Goal: Ask a question

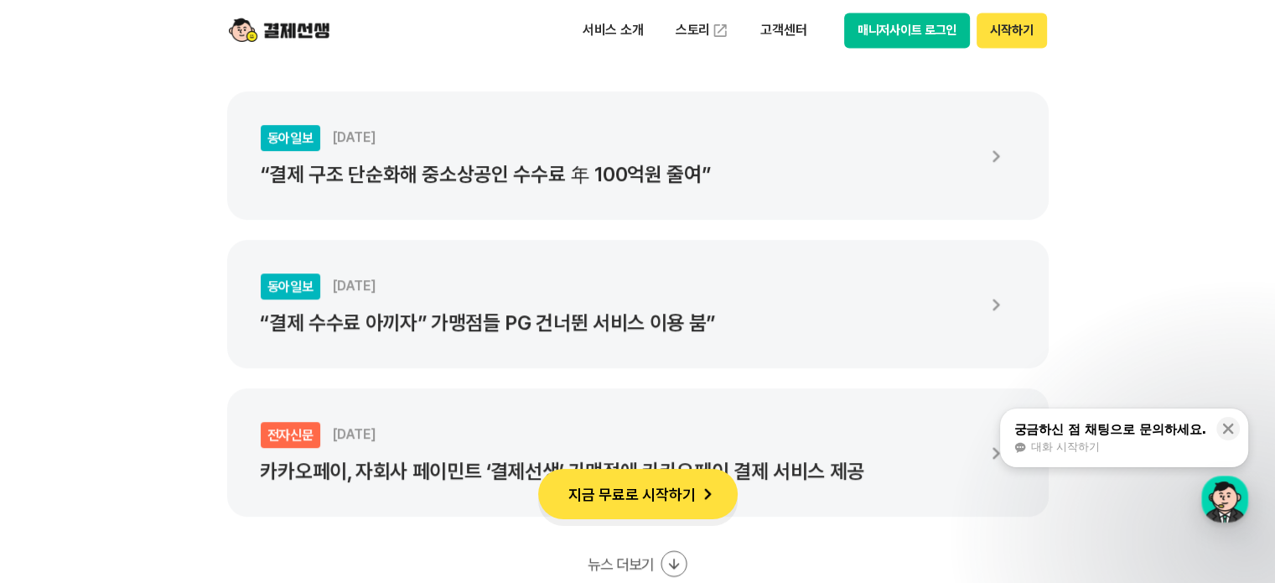
scroll to position [3186, 0]
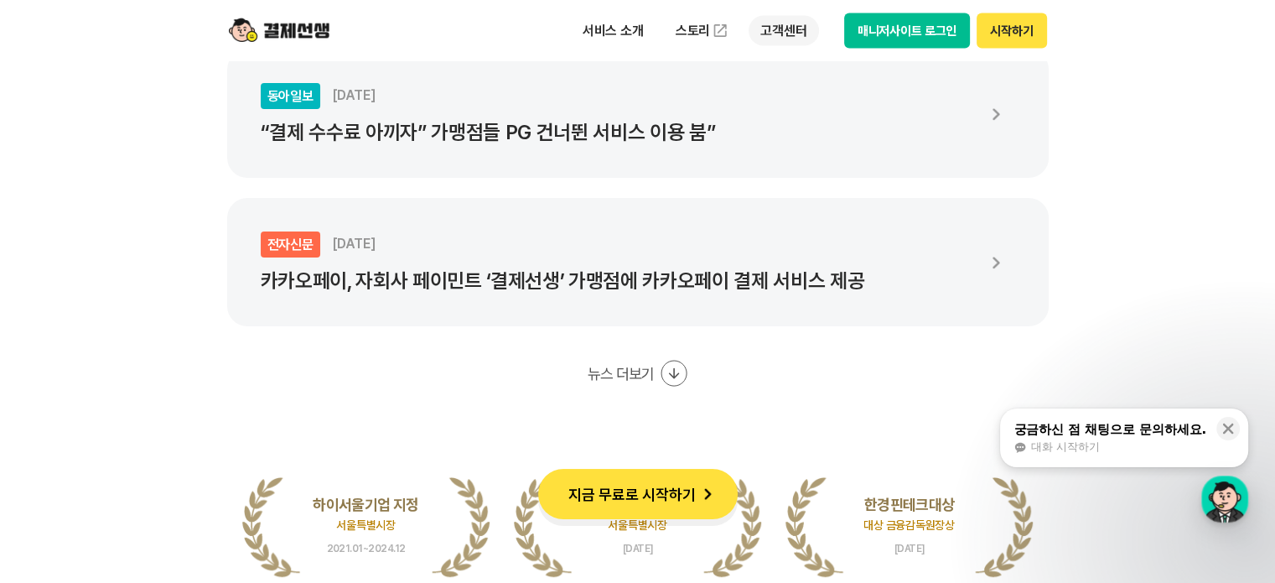
click at [779, 34] on p "고객센터" at bounding box center [784, 30] width 70 height 30
click at [806, 93] on link "자주 묻는 질문" at bounding box center [819, 99] width 141 height 34
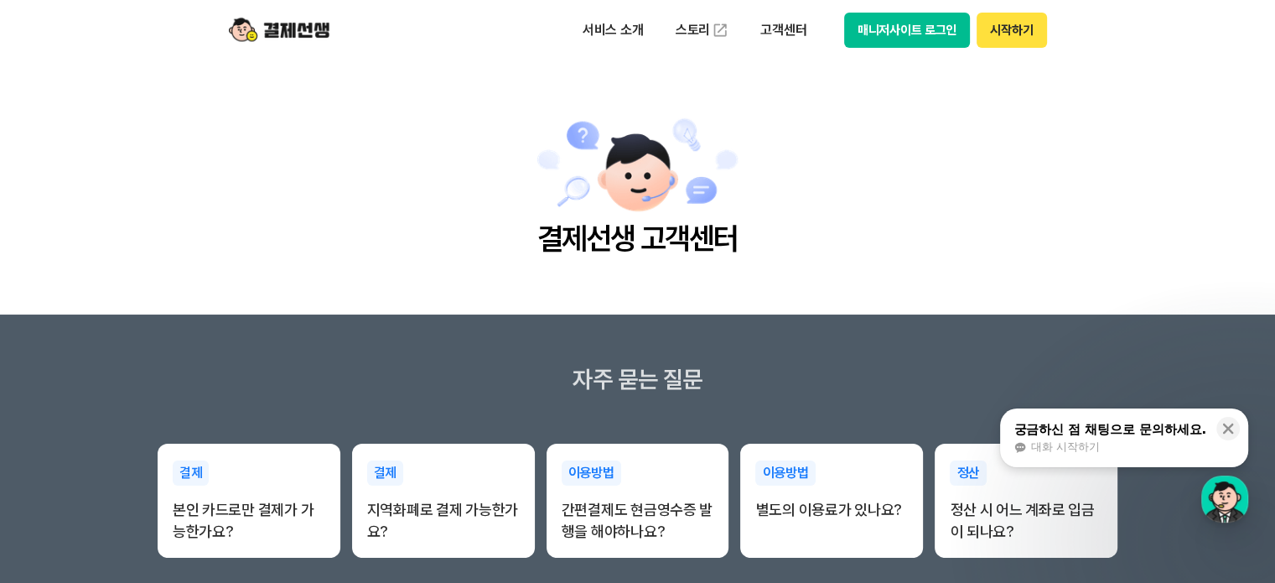
click at [1129, 424] on div "궁금하신 점 채팅으로 문의하세요." at bounding box center [1110, 429] width 193 height 17
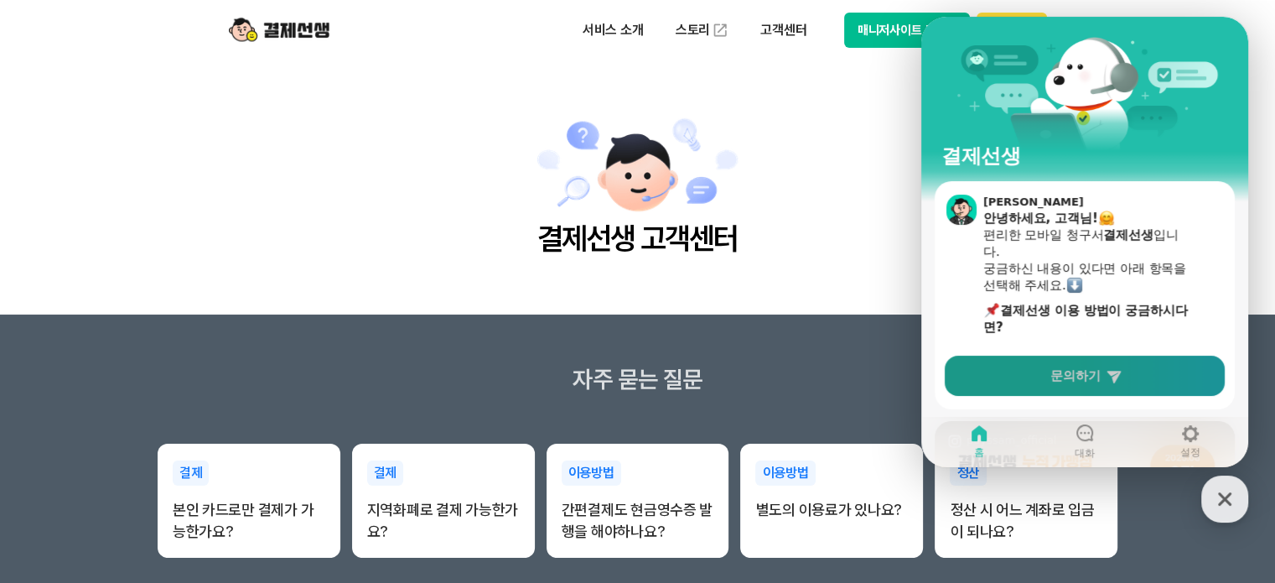
click at [1077, 373] on span "문의하기" at bounding box center [1076, 375] width 50 height 17
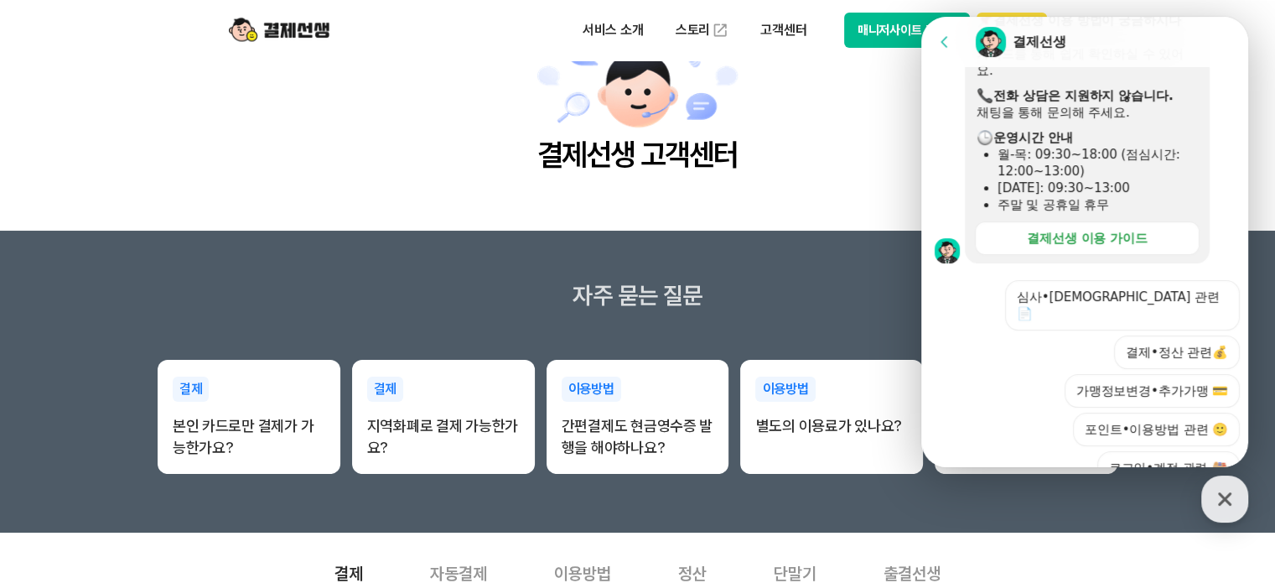
scroll to position [371, 0]
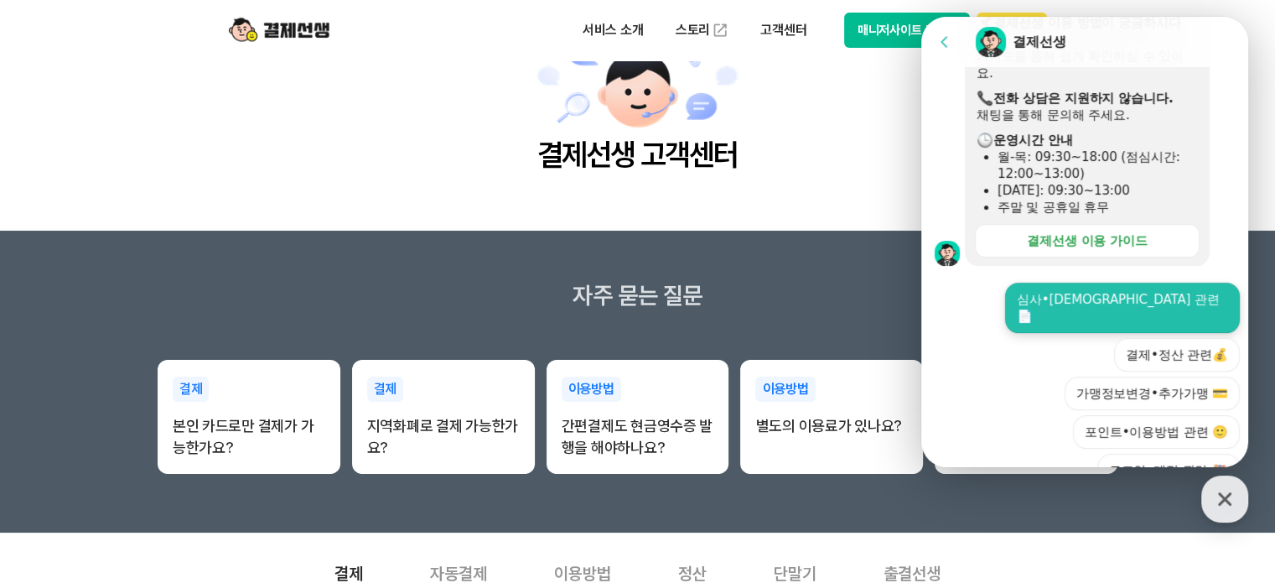
click at [1102, 298] on button "심사•[DEMOGRAPHIC_DATA] 관련 📄" at bounding box center [1122, 308] width 235 height 50
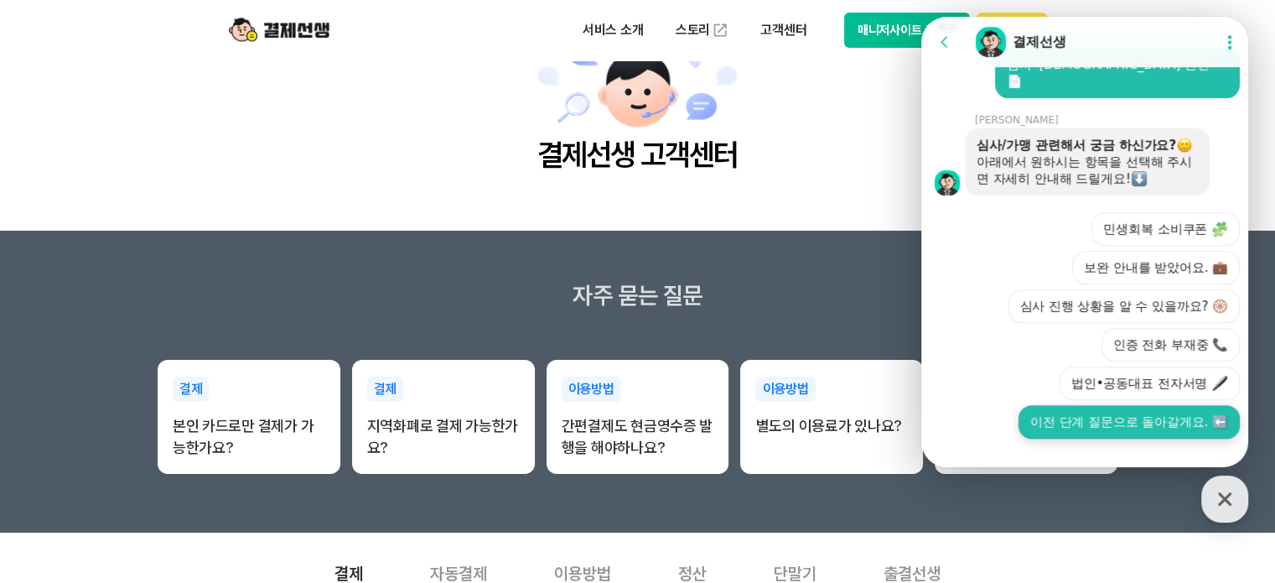
scroll to position [610, 0]
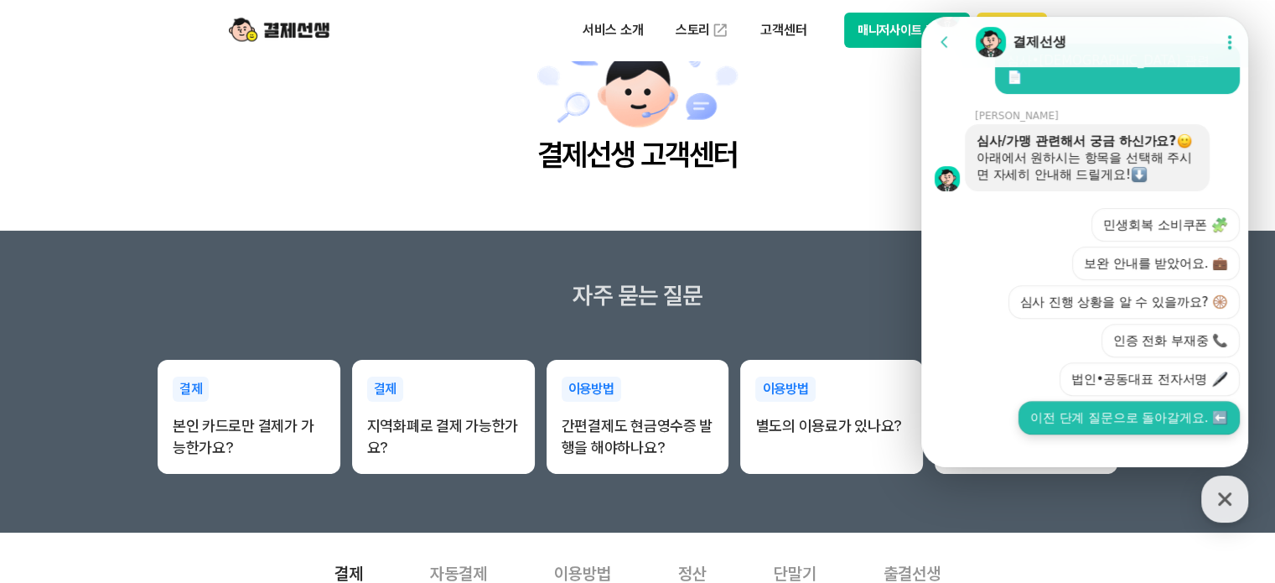
click at [1067, 401] on button "이전 단계 질문으로 돌아갈게요. ⬅️" at bounding box center [1129, 418] width 221 height 34
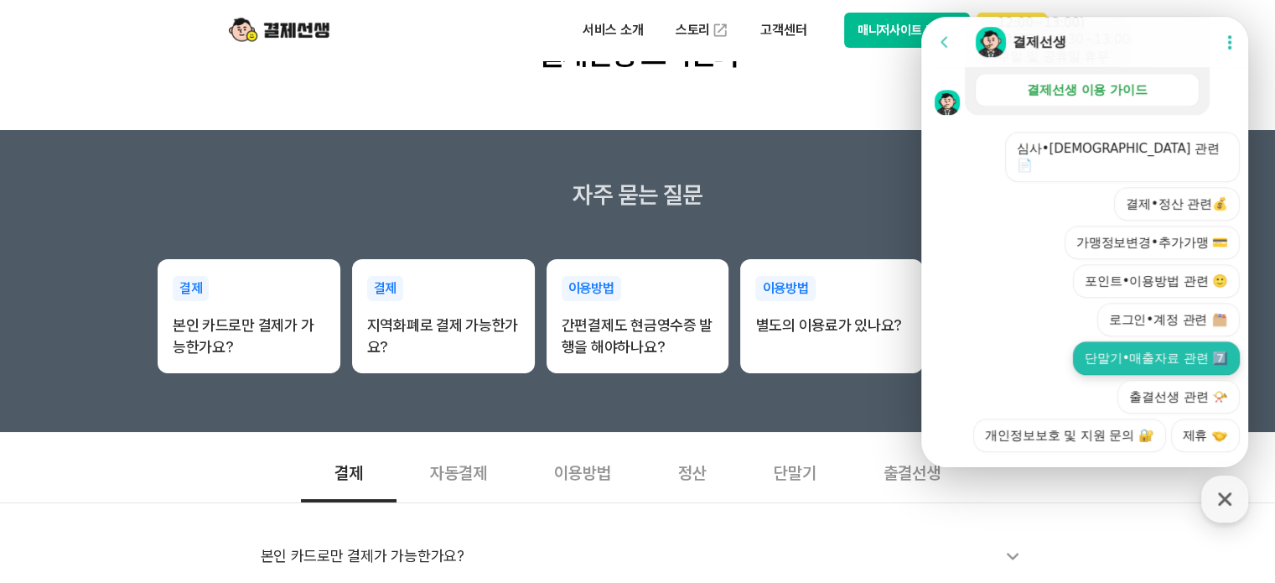
scroll to position [252, 0]
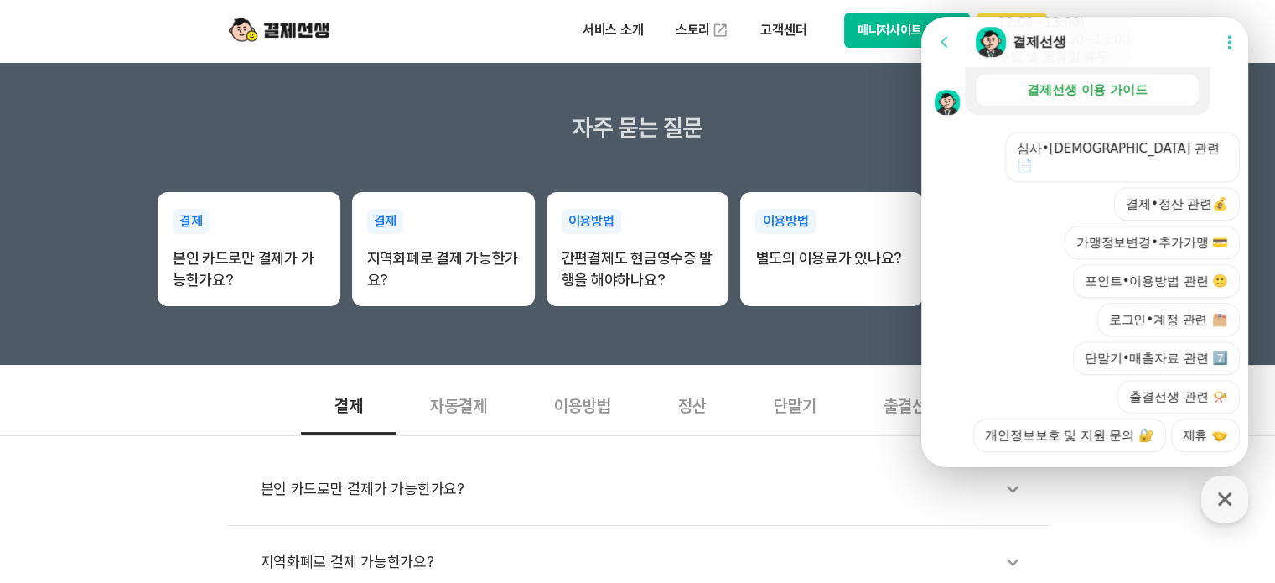
click at [1169, 383] on div "심사•[DEMOGRAPHIC_DATA] 관련 📄 결제•정산 관련💰 가맹정보변경•추가가맹 💳 포인트•이용방법 관련 🙂 로그인•계정 관련 단말기•…" at bounding box center [1101, 292] width 277 height 320
click at [1180, 418] on button "제휴" at bounding box center [1205, 435] width 69 height 34
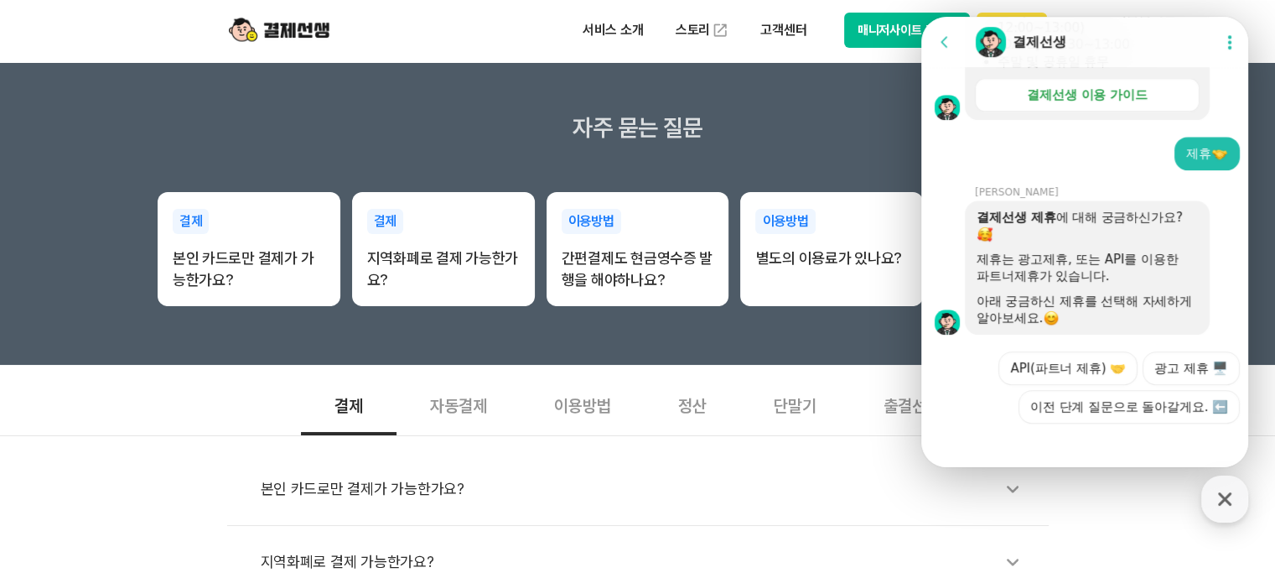
scroll to position [1103, 0]
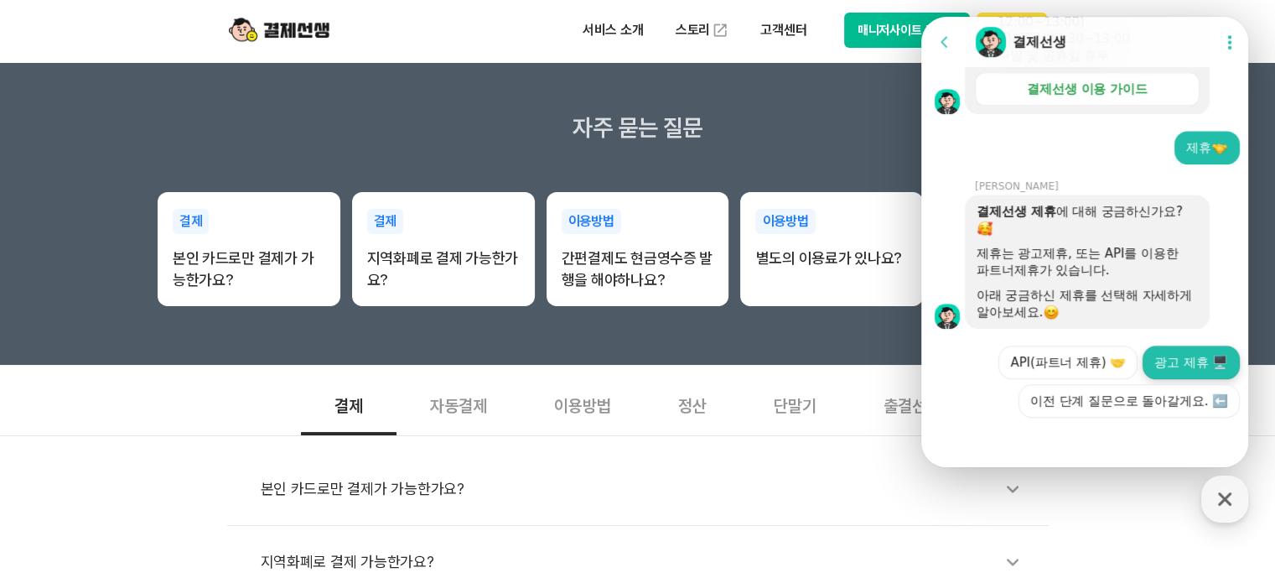
click at [1153, 361] on button "광고 제휴 🖥️" at bounding box center [1191, 362] width 97 height 34
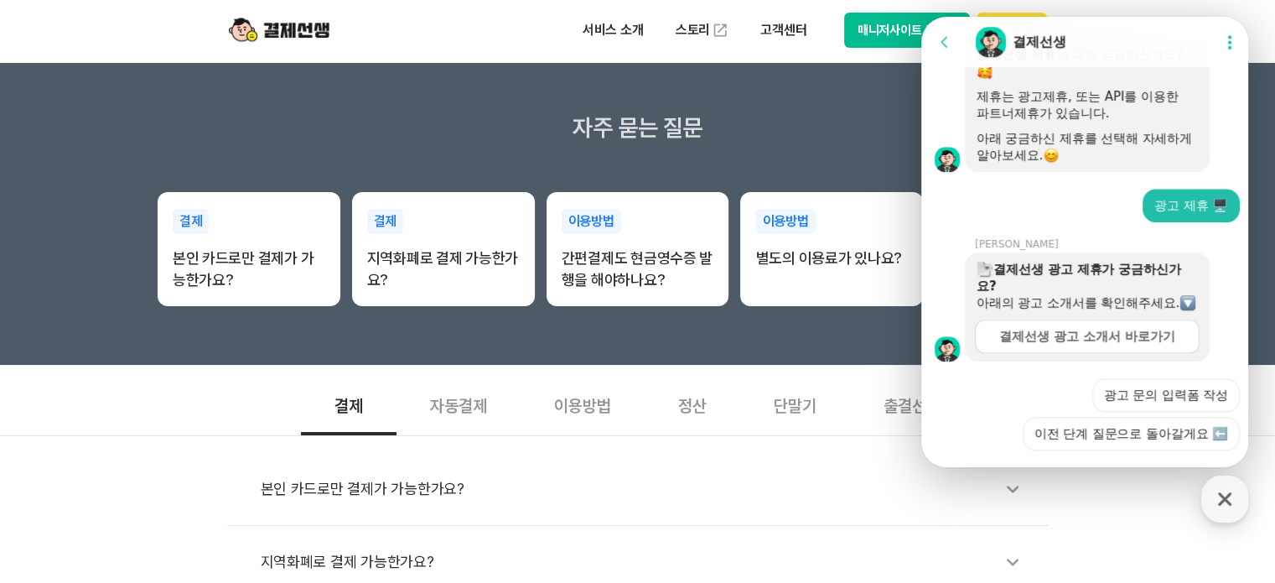
scroll to position [1311, 0]
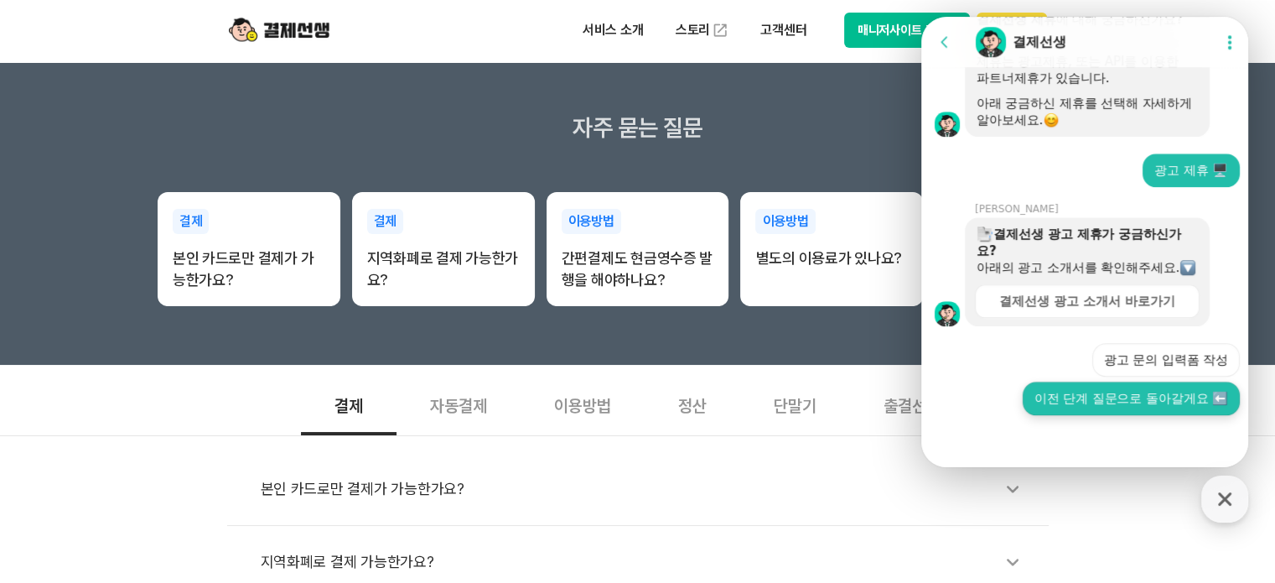
click at [1166, 400] on button "이전 단계 질문으로 돌아갈게요 ⬅️" at bounding box center [1131, 399] width 217 height 34
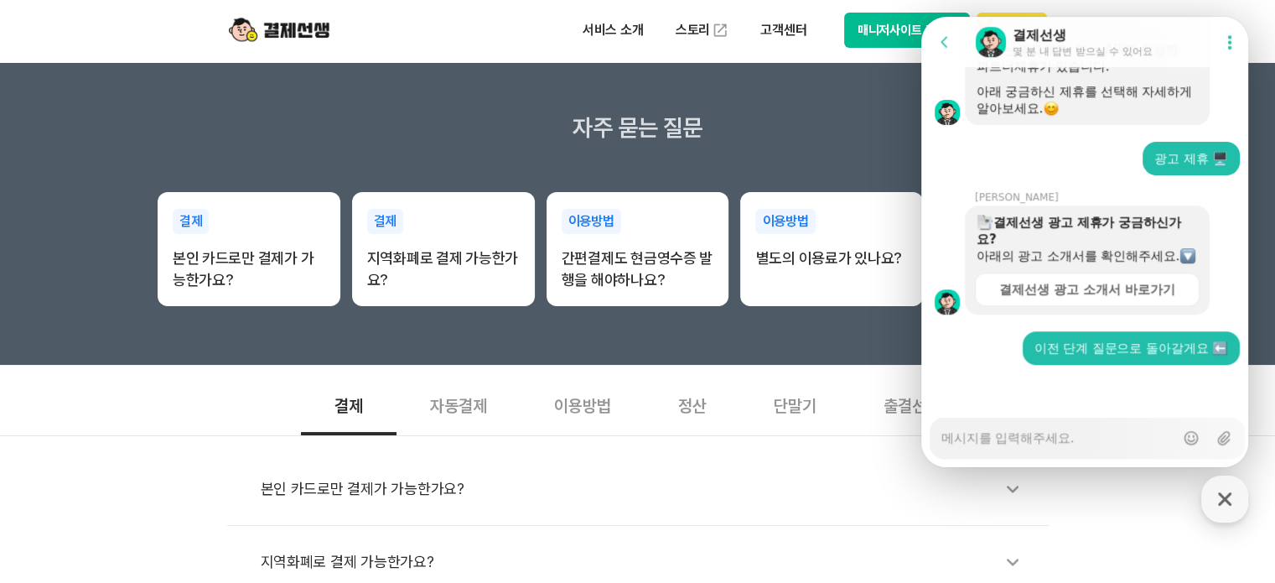
scroll to position [1323, 0]
click at [1103, 443] on textarea "Messenger Input Textarea" at bounding box center [1058, 432] width 233 height 29
type textarea "x"
type textarea "ㅌ"
type textarea "x"
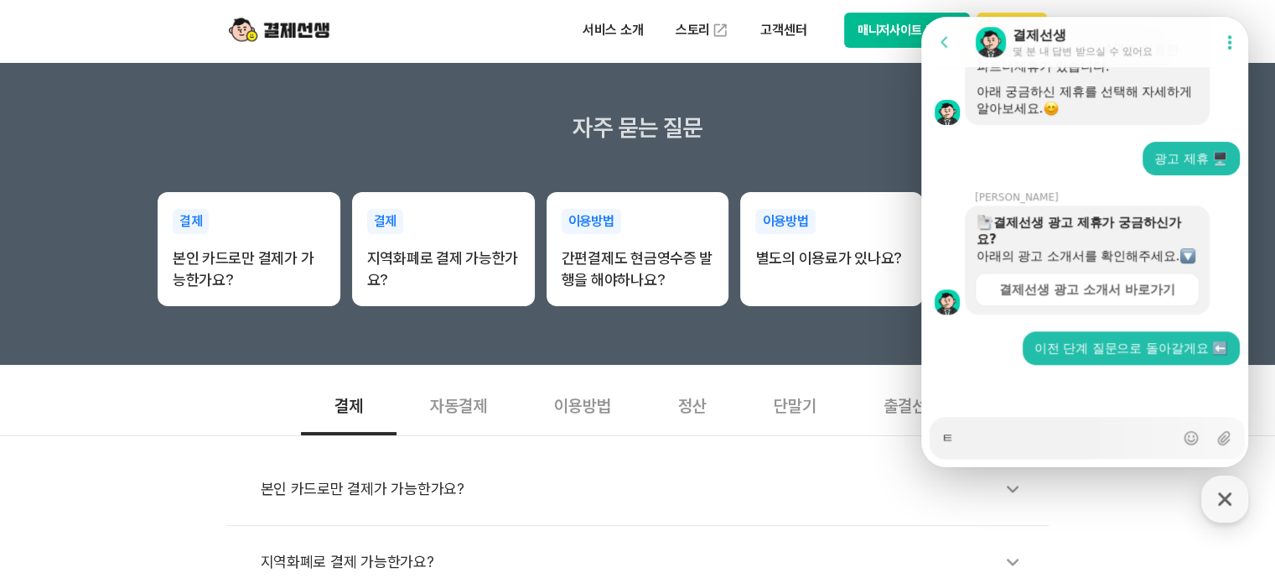
type textarea "토"
type textarea "x"
type textarea "통"
type textarea "x"
type textarea "토"
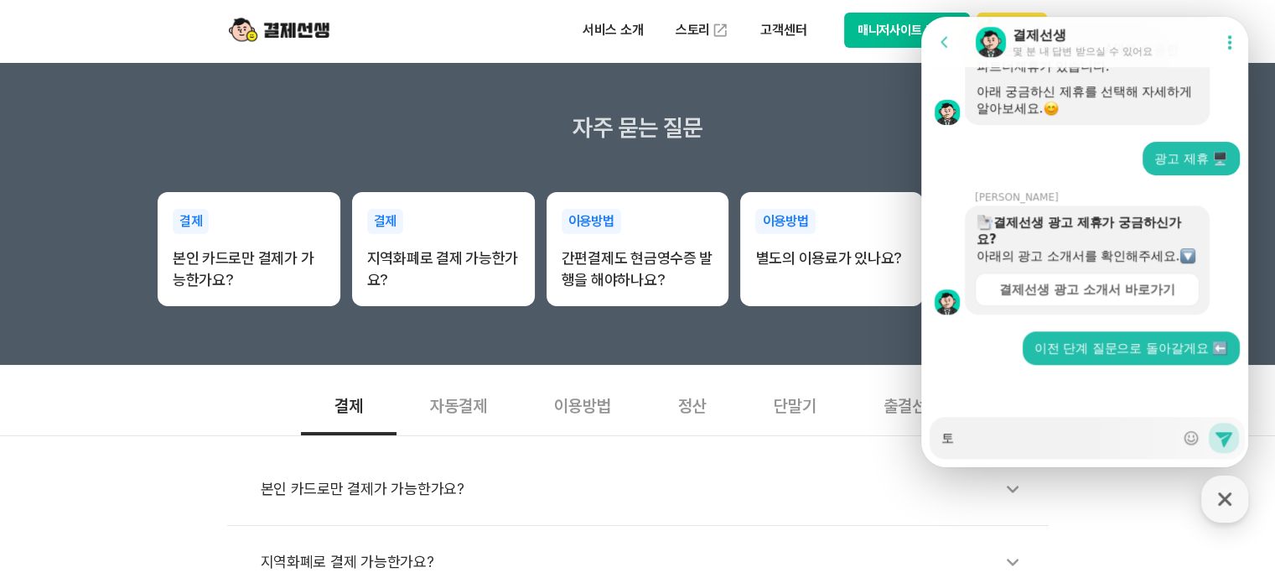
type textarea "x"
type textarea "ㅌ"
type textarea "x"
type textarea "ㅇ"
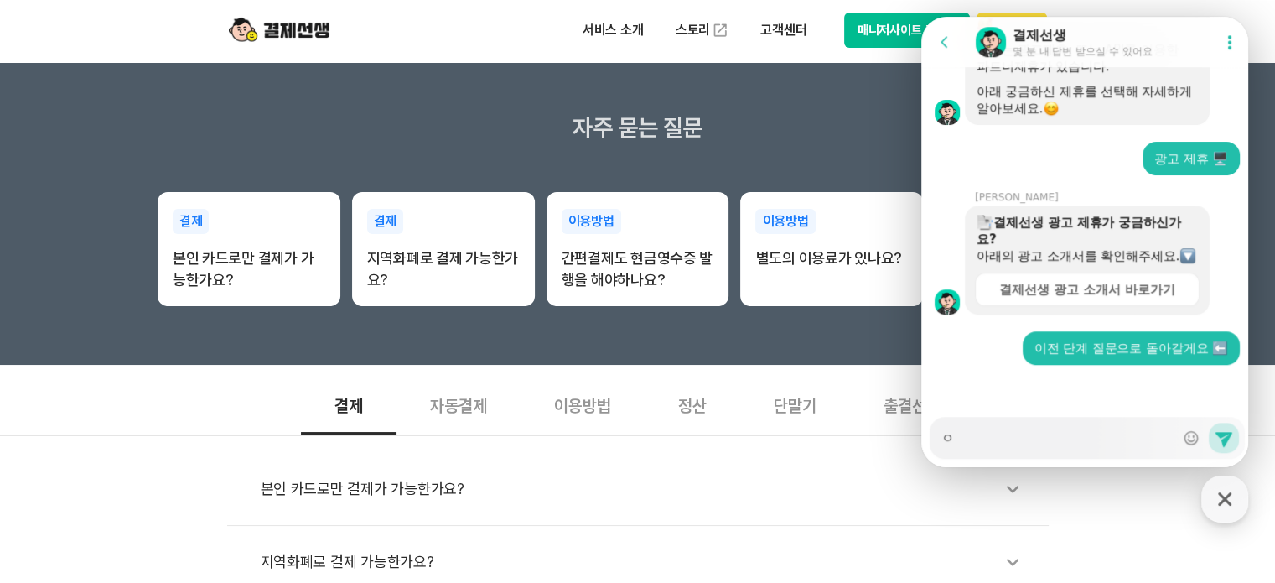
type textarea "x"
type textarea "이"
type textarea "x"
type textarea "이요"
type textarea "x"
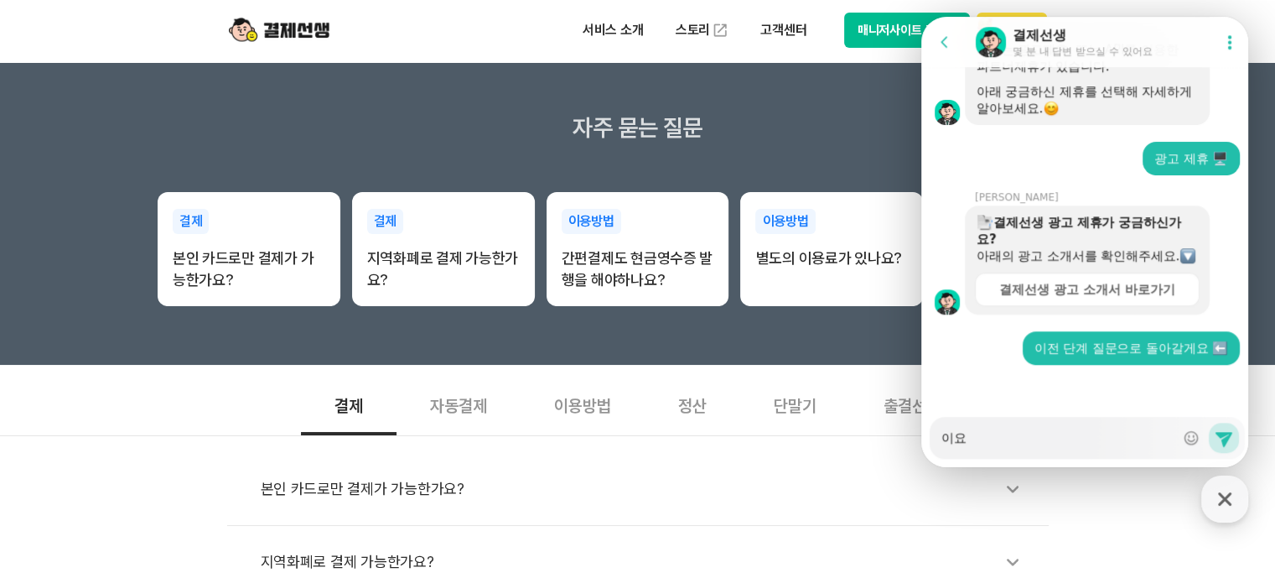
type textarea "이용"
type textarea "x"
type textarea "이용ㅂ"
type textarea "x"
type textarea "이용방"
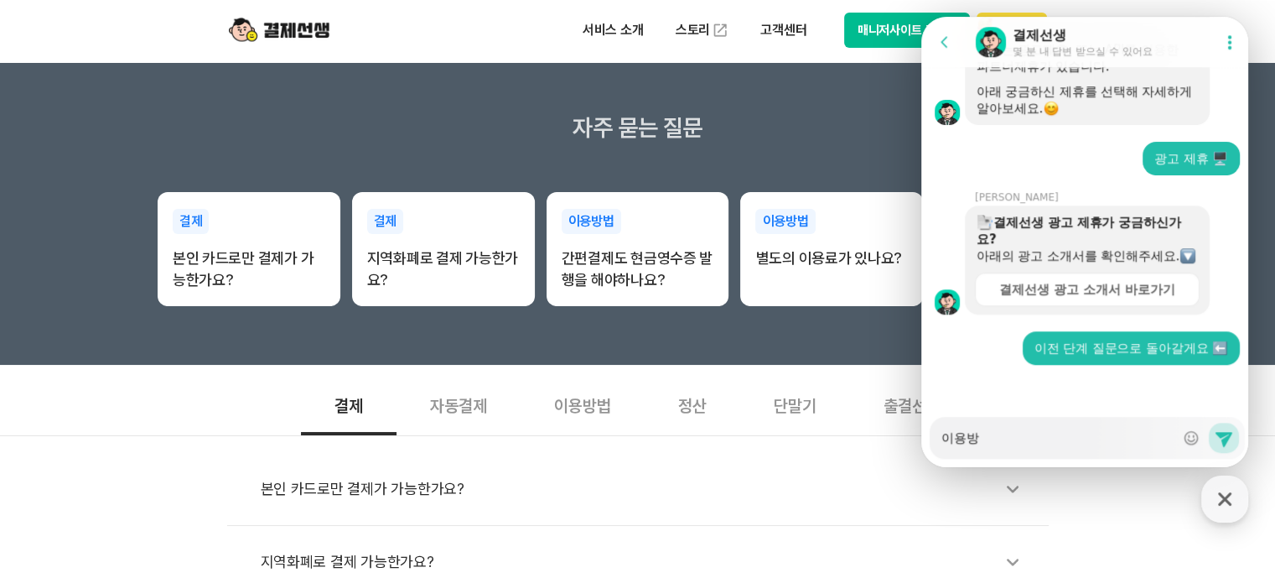
type textarea "x"
type textarea "이용방ㅂ"
type textarea "x"
type textarea "이용방버"
type textarea "x"
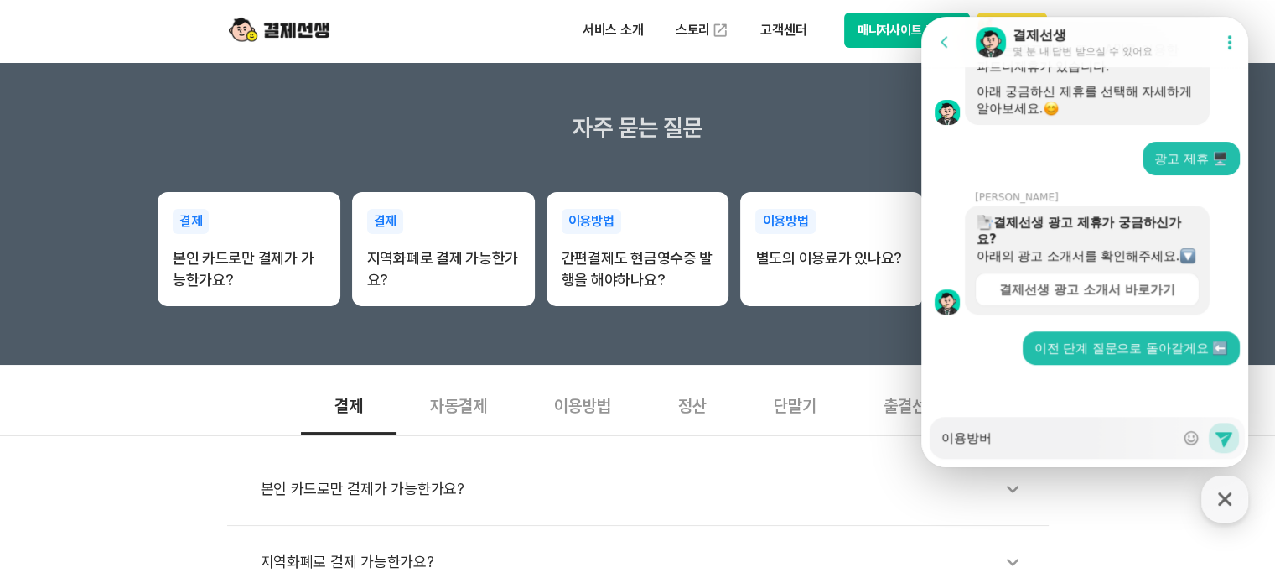
type textarea "이용방법"
type textarea "x"
type textarea "이용방법ㅇ"
type textarea "x"
type textarea "이용방법에"
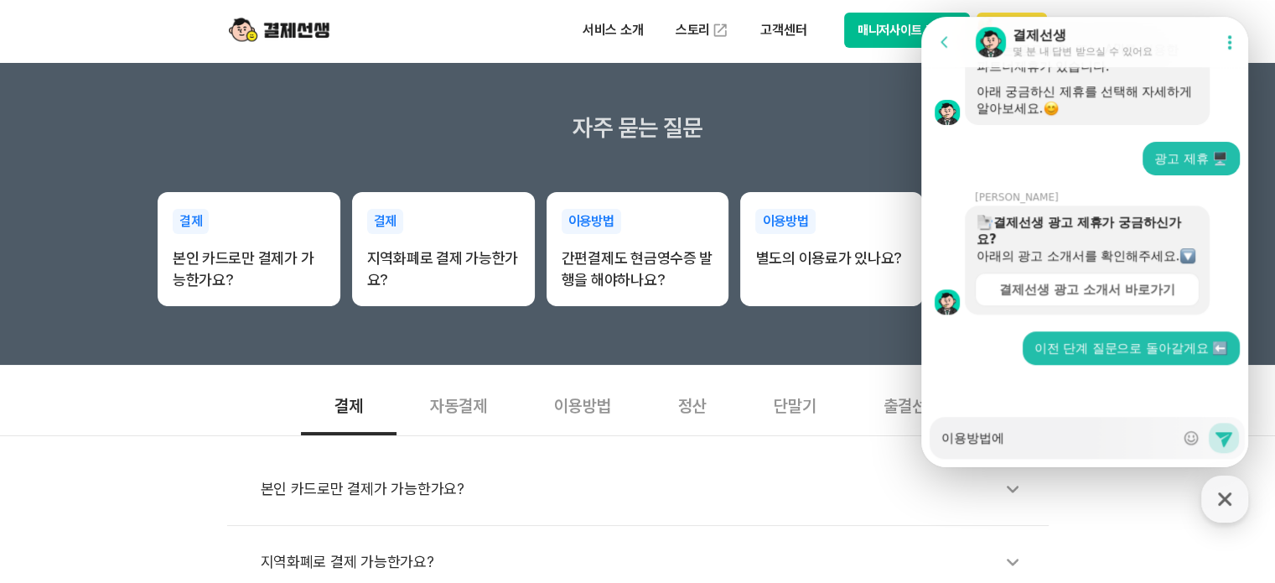
type textarea "x"
type textarea "이용방법에"
type textarea "x"
type textarea "이용방법에 ㅐ"
type textarea "x"
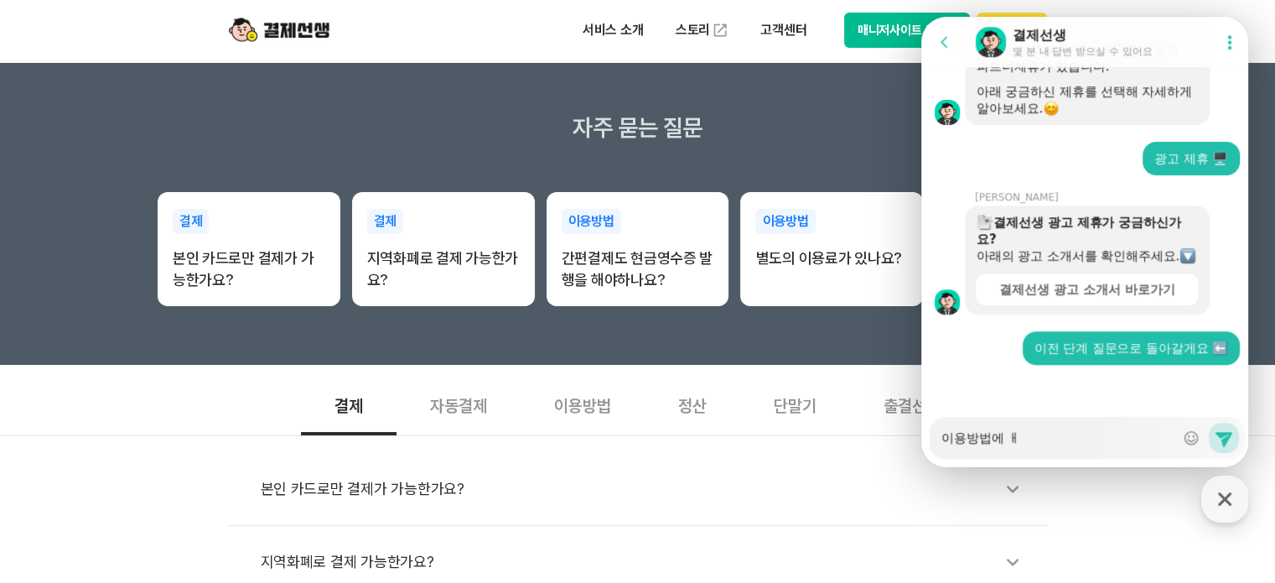
type textarea "이용방법에 ㅐㄷ"
type textarea "x"
type textarea "이용방법에 ㅐ"
type textarea "x"
type textarea "이용방법에"
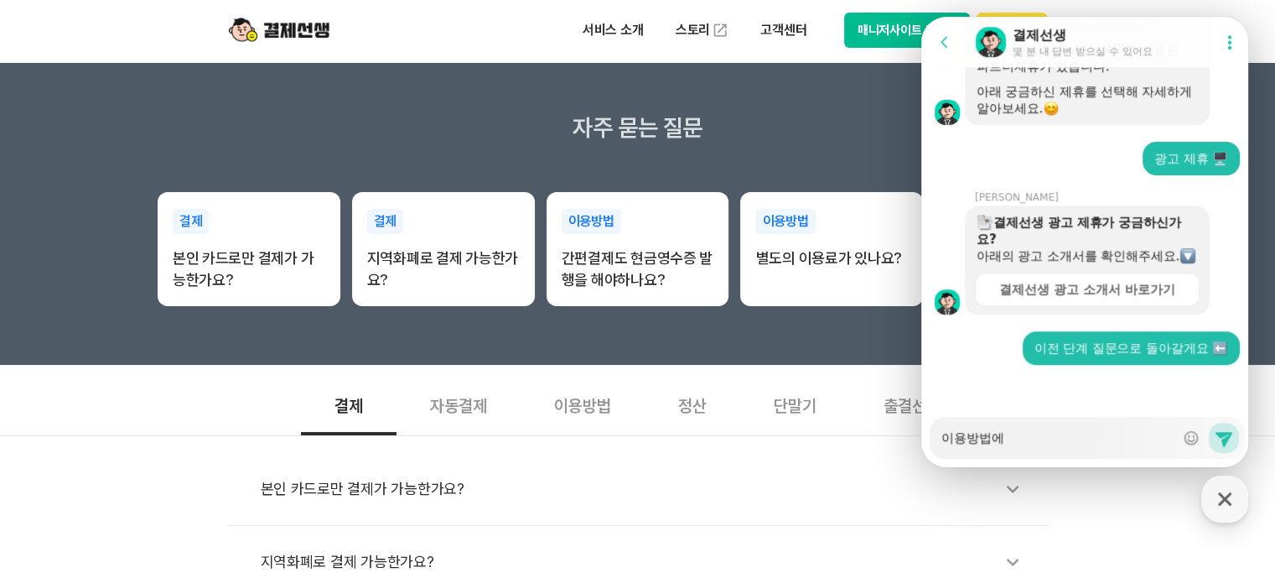
type textarea "x"
type textarea "이용방법에 ㄷ"
type textarea "x"
type textarea "이용방법에 댛"
type textarea "x"
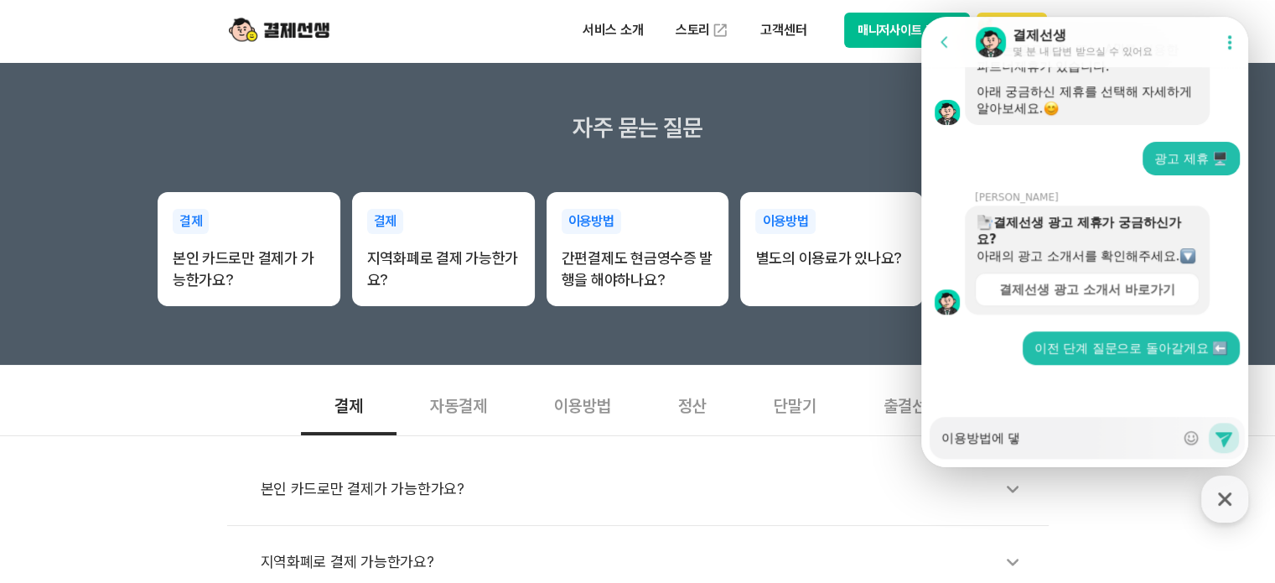
type textarea "이용방법에 대하"
type textarea "x"
type textarea "이용방법에 대하여"
type textarea "x"
type textarea "이용방법에 대하여"
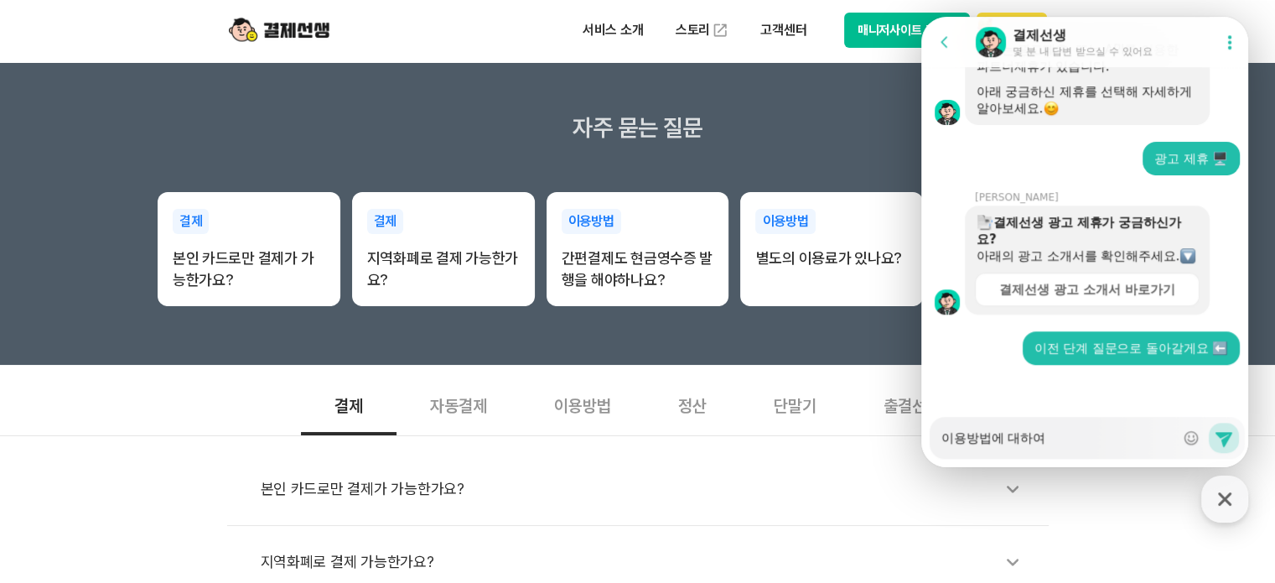
type textarea "x"
type textarea "이용방법에 대하여 ㄴ"
type textarea "x"
type textarea "이용방법에 대하여"
type textarea "x"
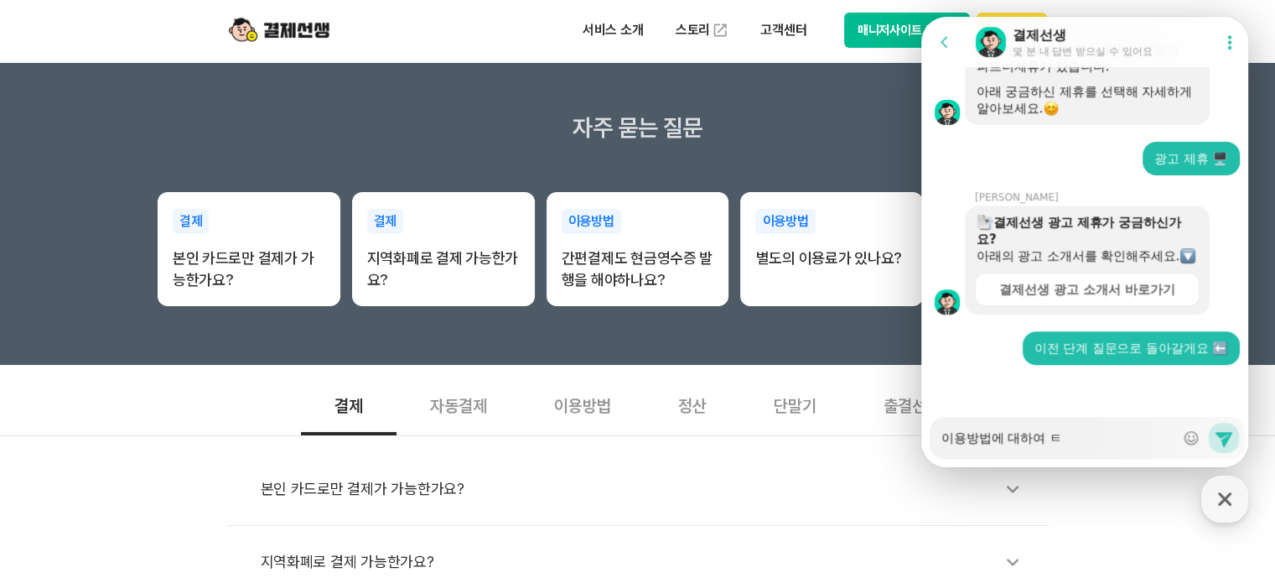
type textarea "이용방법에 대하여 토"
type textarea "x"
type textarea "이용방법에 대하여 통"
type textarea "x"
type textarea "이용방법에 대하여 통ㅎ"
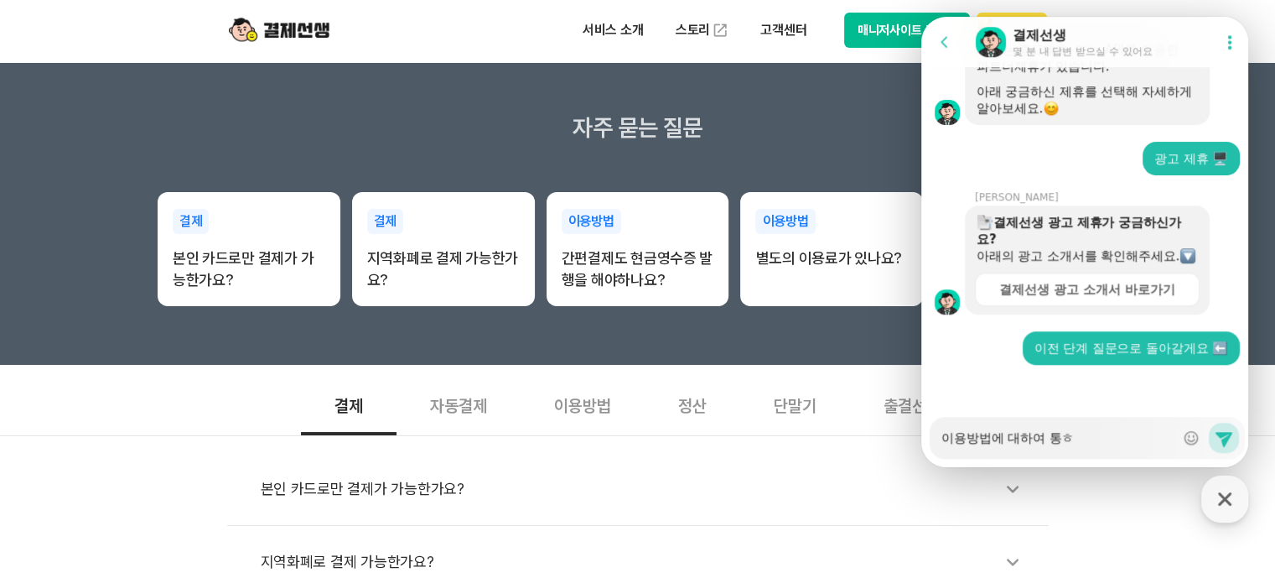
type textarea "x"
type textarea "이용방법에 대하여 통호"
type textarea "x"
type textarea "이용방법에 대하여 통화"
type textarea "x"
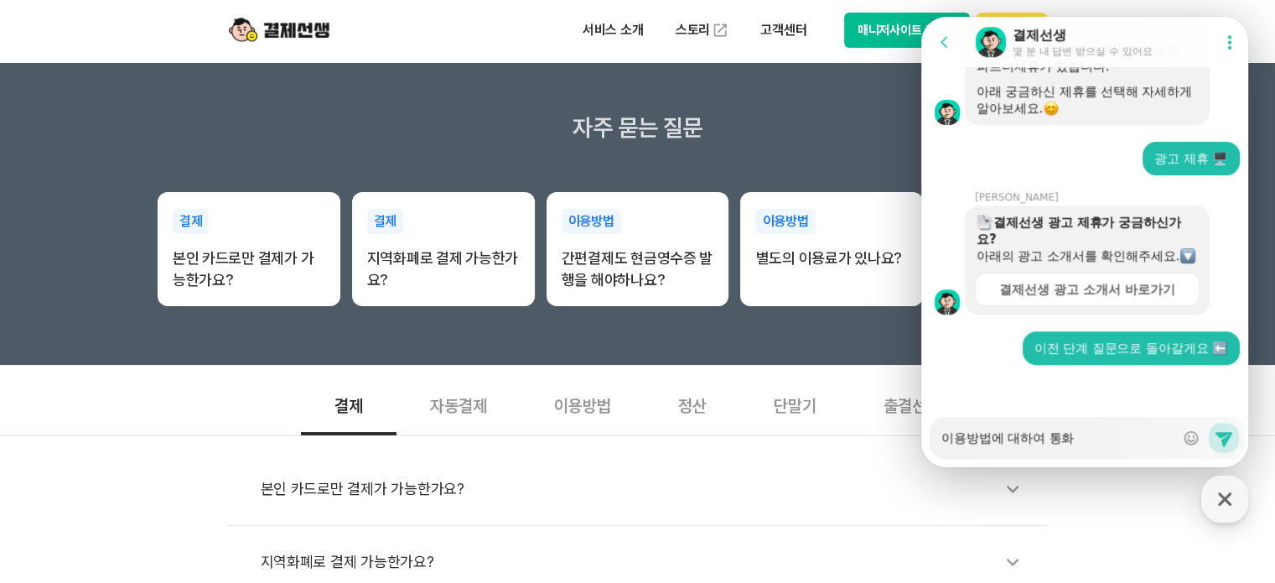
type textarea "이용방법에 대하여 통홧"
type textarea "x"
type textarea "이용방법에 대하여 통화사"
type textarea "x"
type textarea "이용방법에 대하여 통화상"
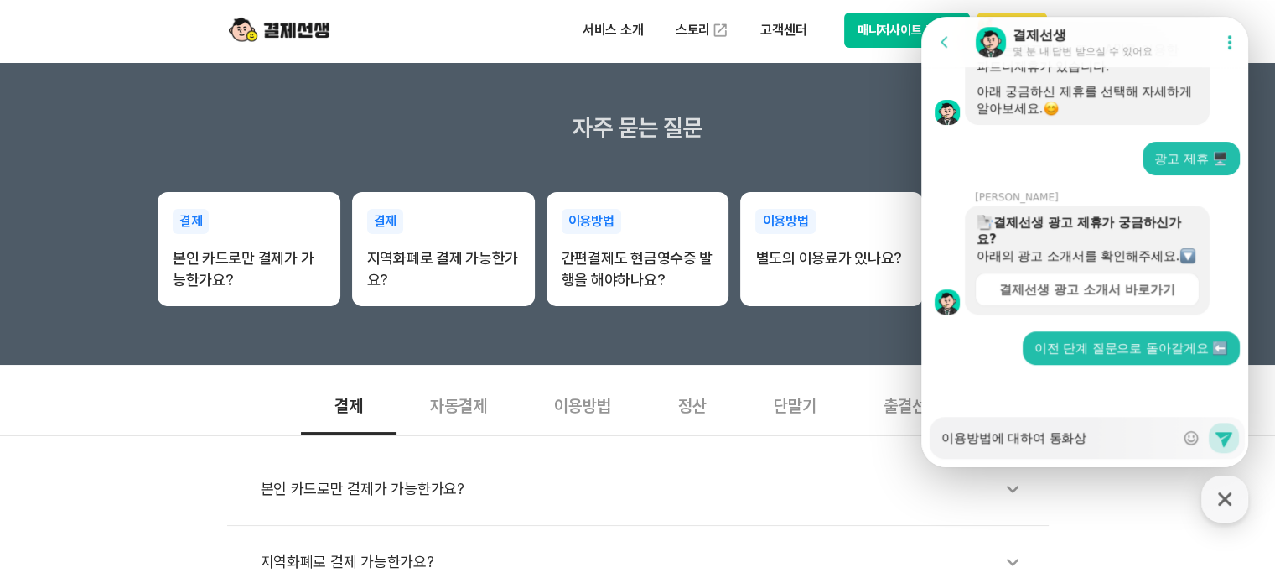
type textarea "x"
type textarea "이용방법에 대하여 통화상ㄷ"
type textarea "x"
type textarea "이용방법에 대하여 통화상다"
type textarea "x"
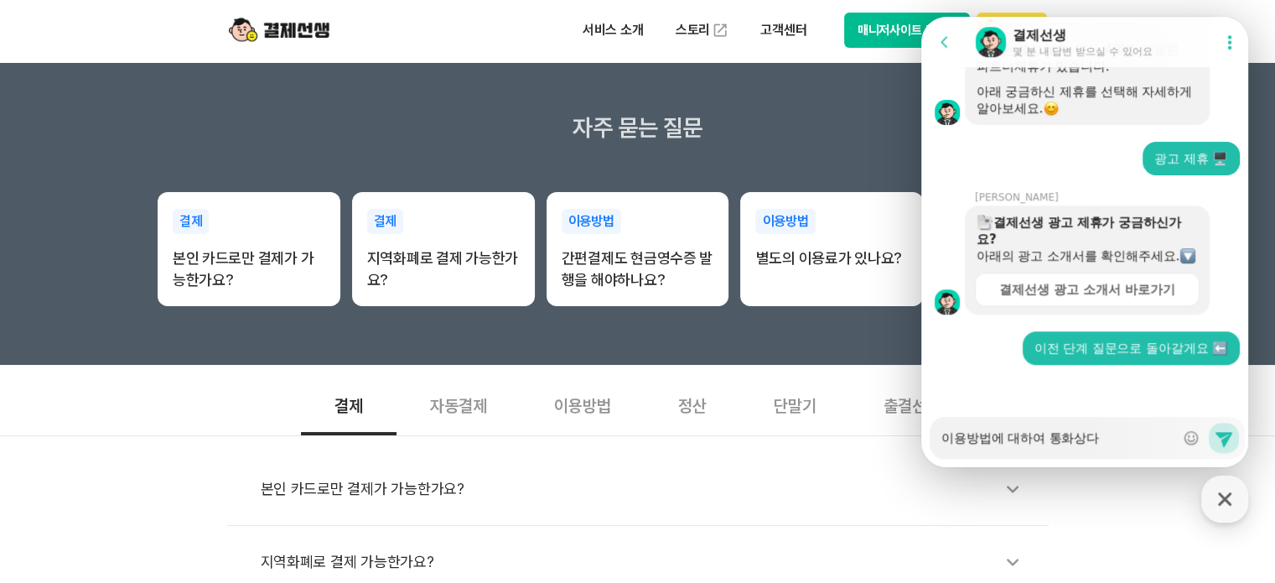
type textarea "이용방법에 대하여 통화상담"
type textarea "x"
type textarea "이용방법에 대하여 통화상담ㅇ"
type textarea "x"
type textarea "이용방법에 대하여 통화상담을"
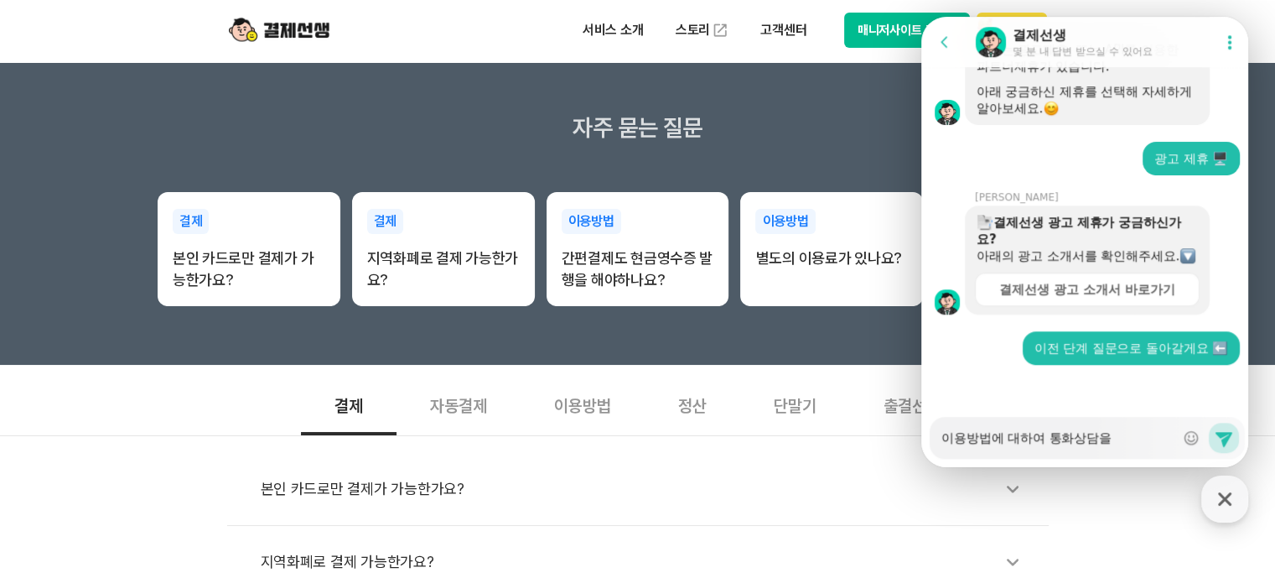
type textarea "x"
type textarea "이용방법에 대하여 통화상담을"
type textarea "x"
type textarea "이용방법에 대하여 통화상담을 ㅇ"
type textarea "x"
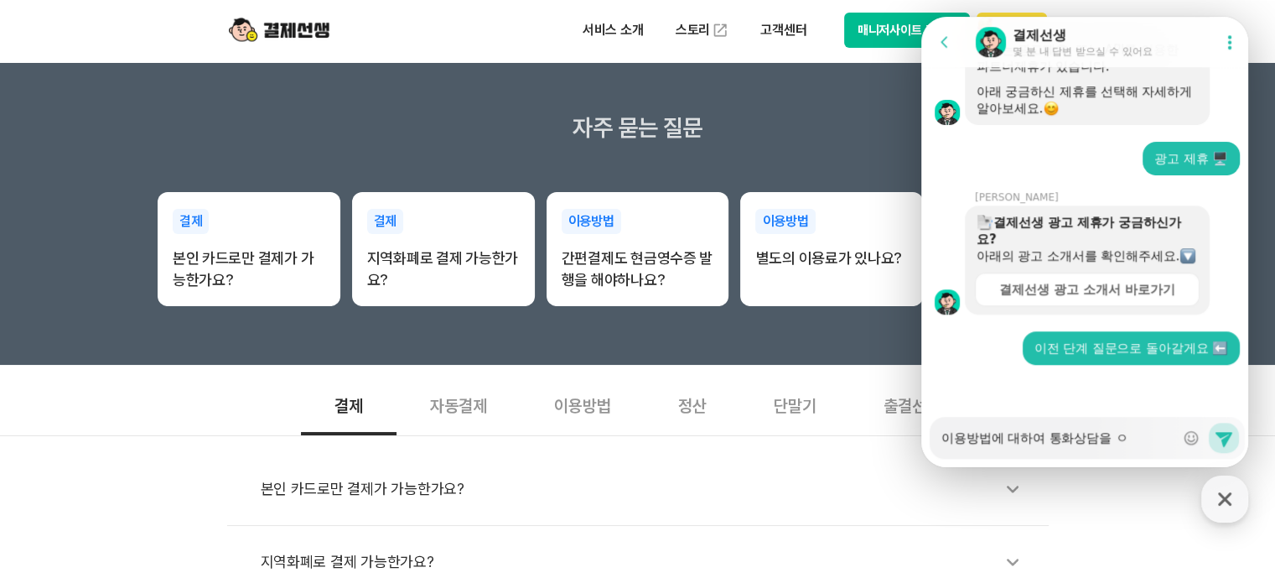
type textarea "이용방법에 대하여 통화상담을 우"
type textarea "x"
type textarea "이용방법에 대하여 통화상담을 워"
type textarea "x"
type textarea "이용방법에 대하여 통화상담을 원"
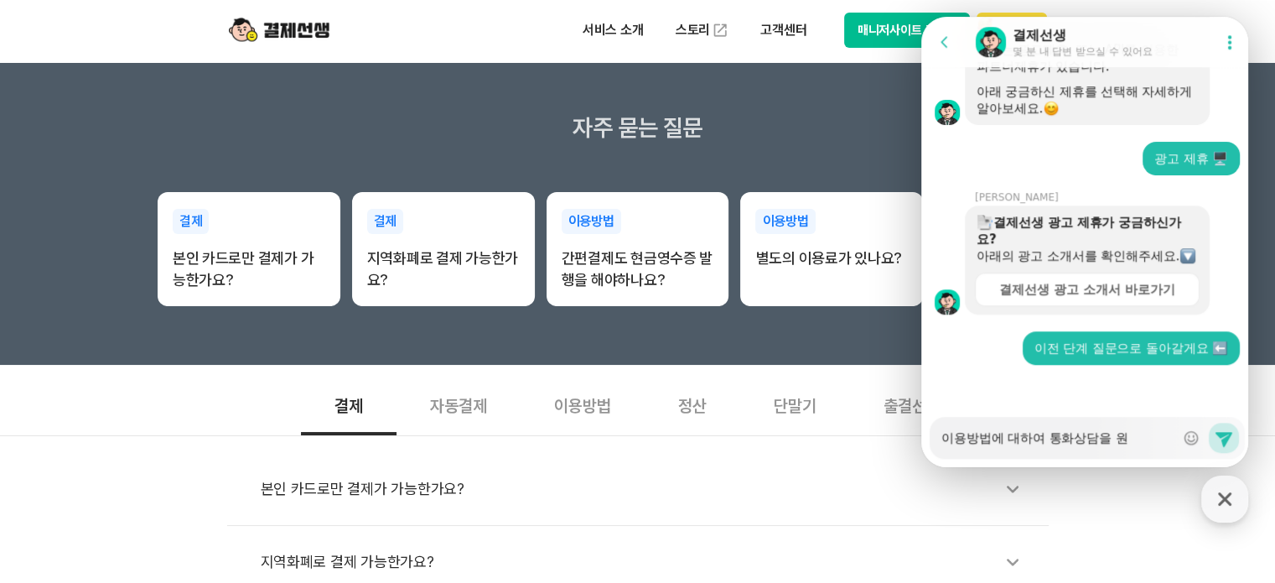
type textarea "x"
type textarea "이용방법에 대하여 통화상담을 원하"
type textarea "x"
type textarea "이용방법에 대하여 통화상담을 원합"
type textarea "x"
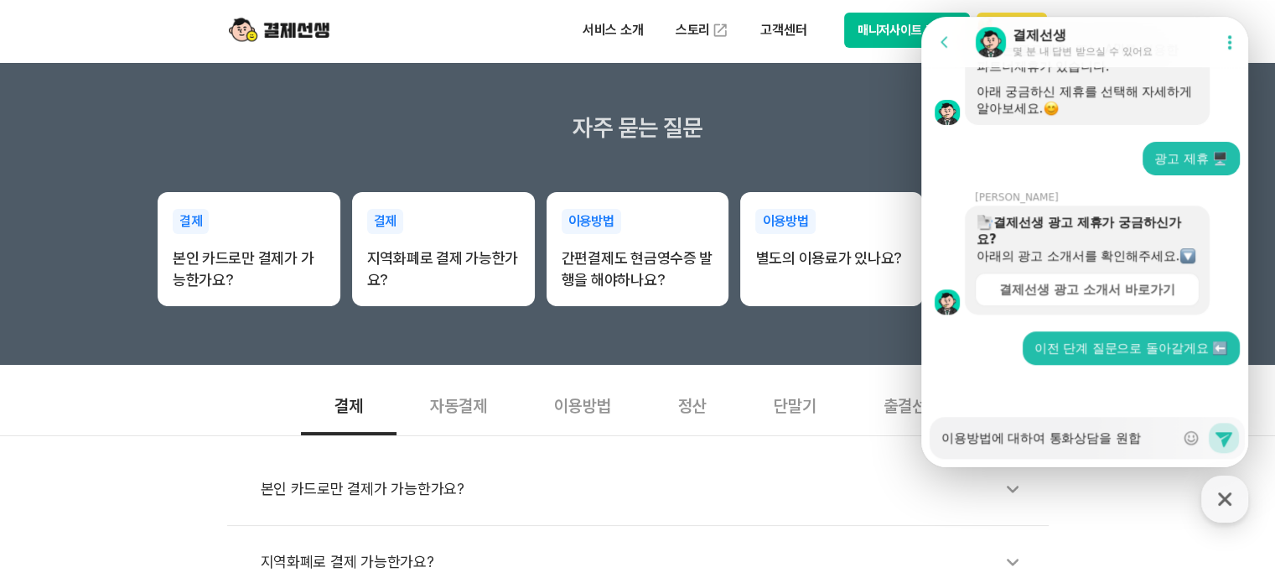
type textarea "이용방법에 대하여 통화상담을 원합ㄴ"
type textarea "x"
type textarea "이용방법에 대하여 통화상담을 원합ㄴ;"
type textarea "x"
type textarea "이용방법에 대하여 통화상담을 원합ㄴ;ㄷ"
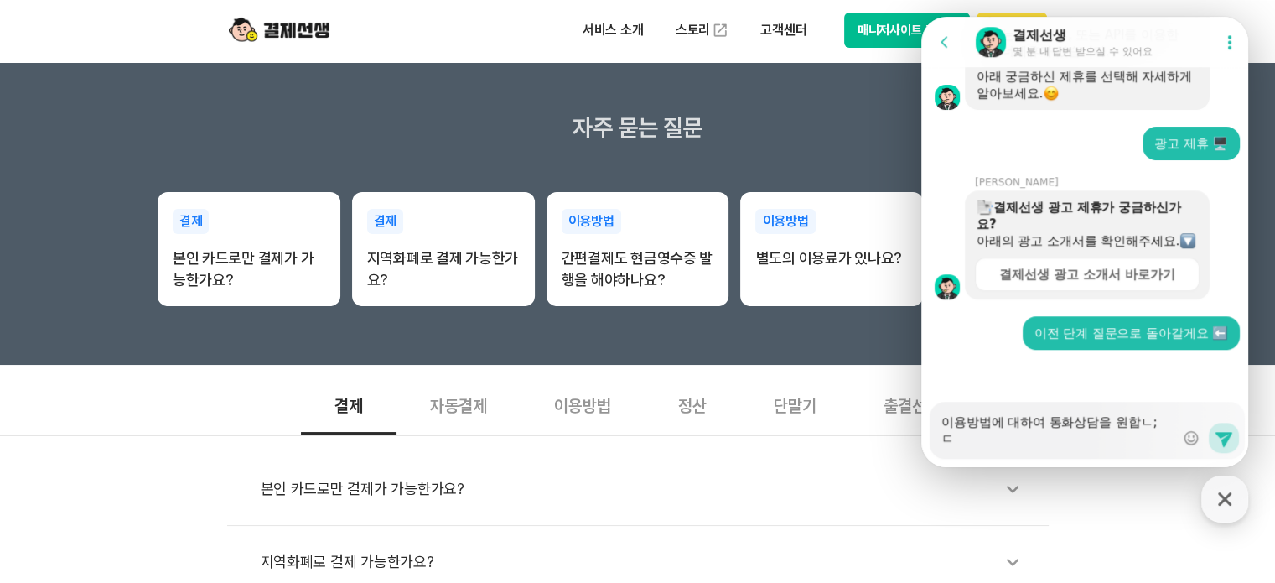
type textarea "x"
type textarea "이용방법에 대하여 통화상담을 원합ㄴ;"
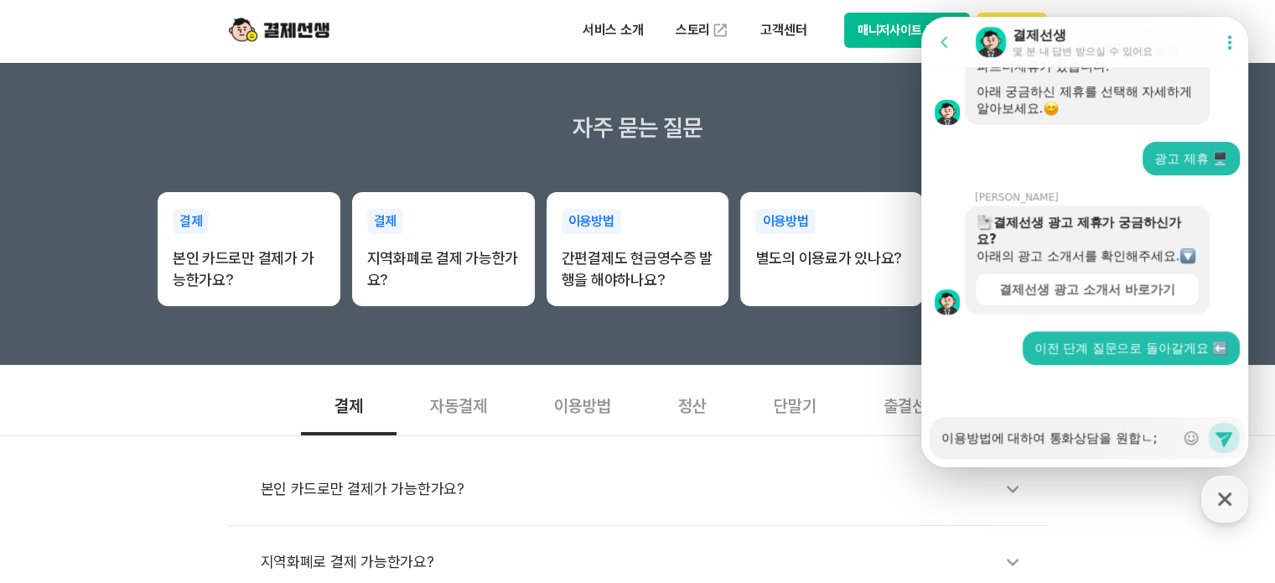
type textarea "x"
type textarea "이용방법에 대하여 통화상담을 원합ㄴ"
type textarea "x"
type textarea "이용방법에 대하여 통화상담을 원합ㄴ"
type textarea "x"
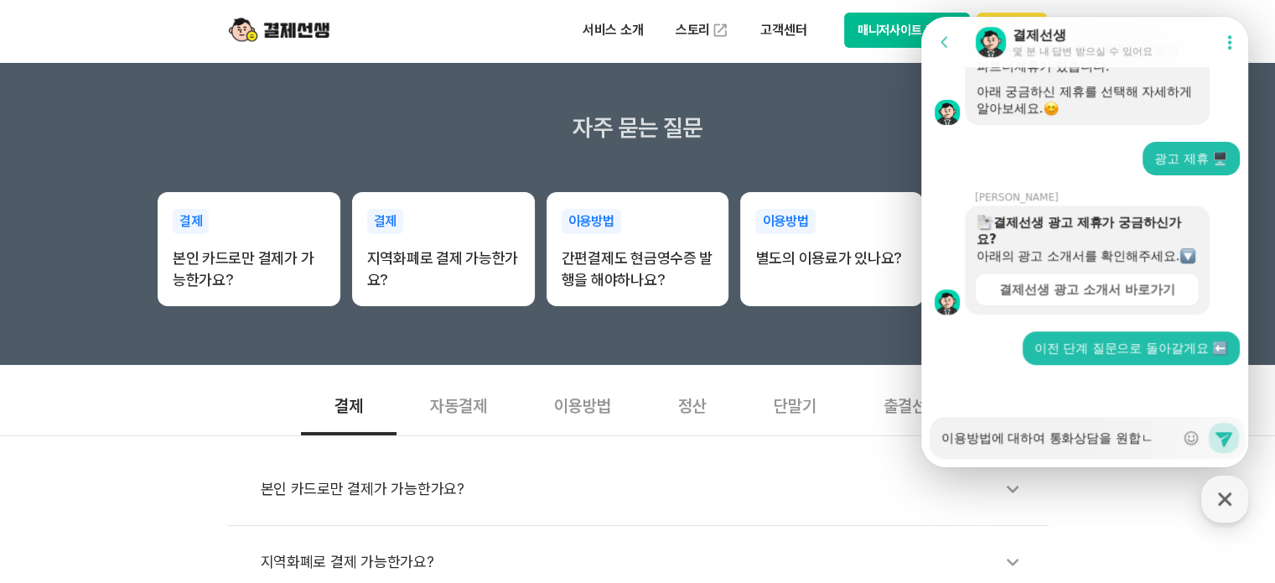
type textarea "이용방법에 대하여 통화상담을 원합니"
type textarea "x"
type textarea "이용방법에 대하여 통화상담을 원합닏"
type textarea "x"
type textarea "이용방법에 대하여 통화상담을 원합니다"
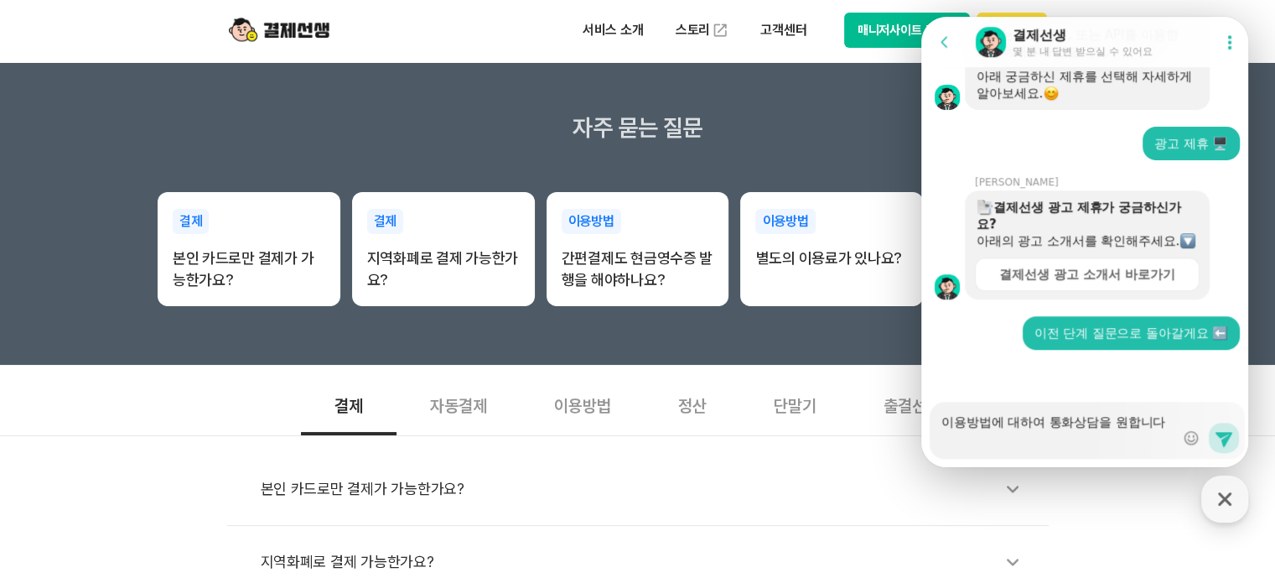
type textarea "x"
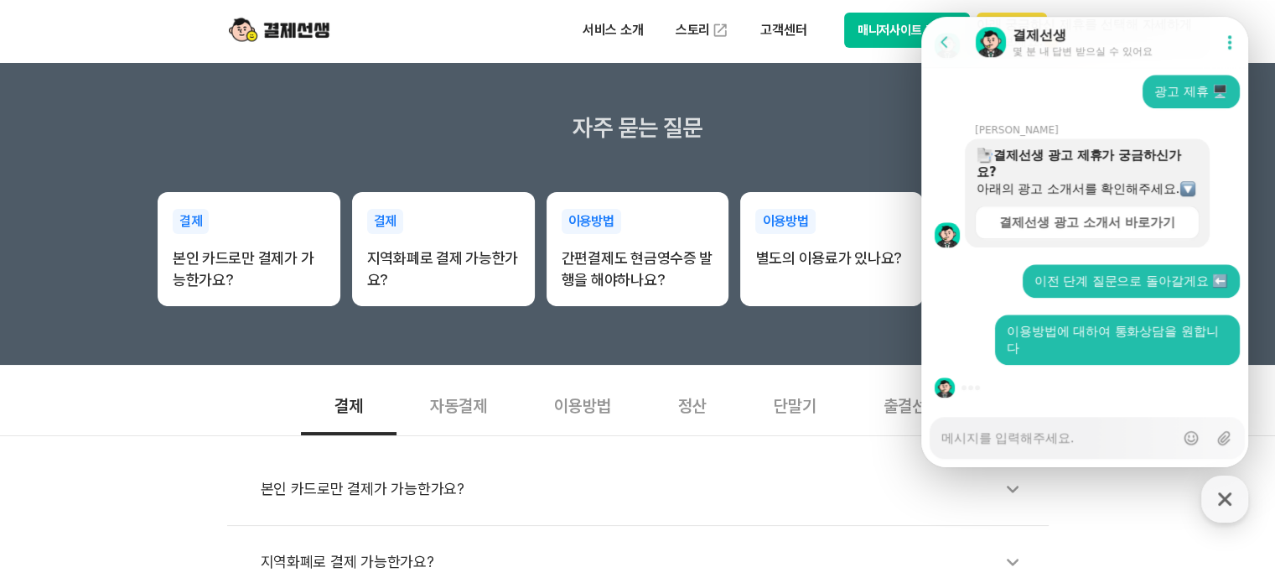
scroll to position [1390, 0]
type textarea "x"
type textarea "0"
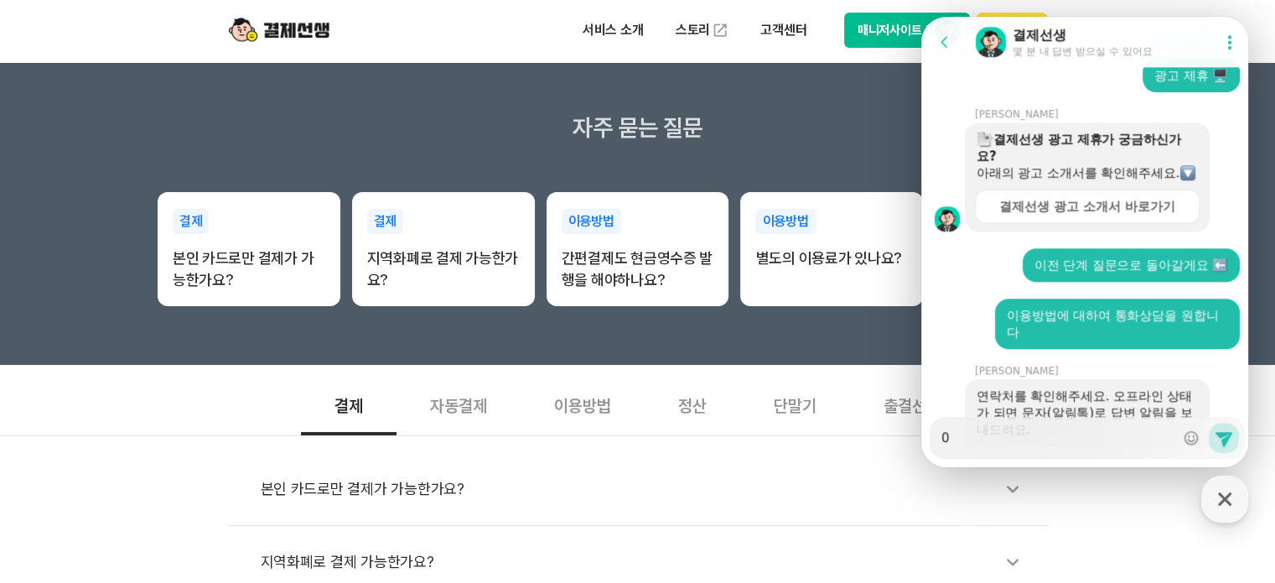
type textarea "x"
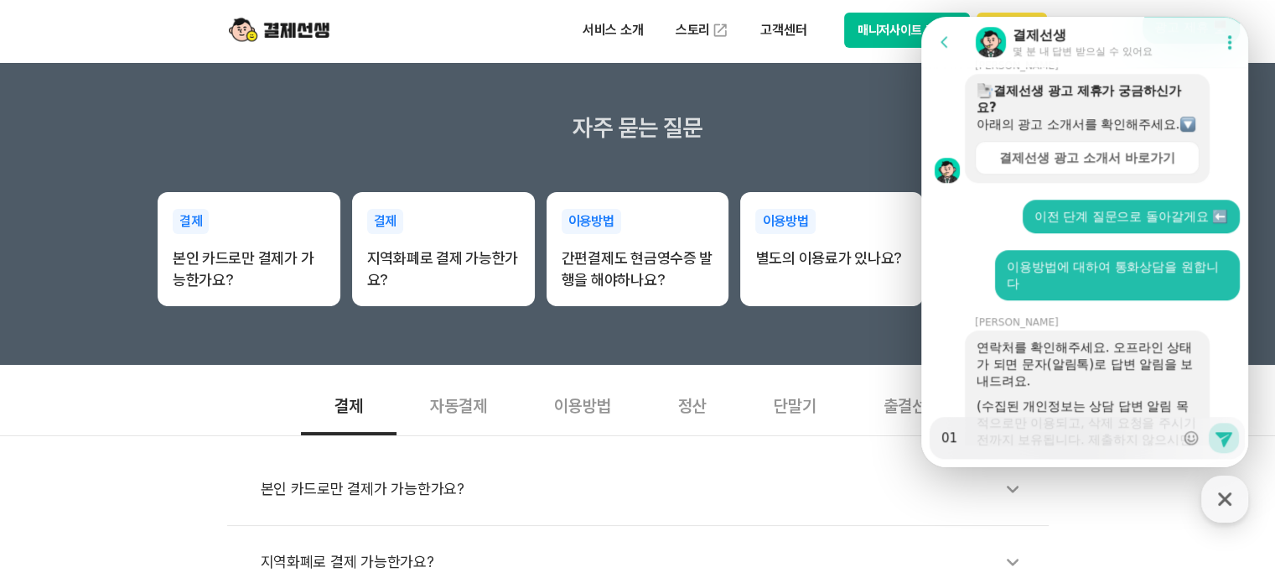
type textarea "010"
type textarea "x"
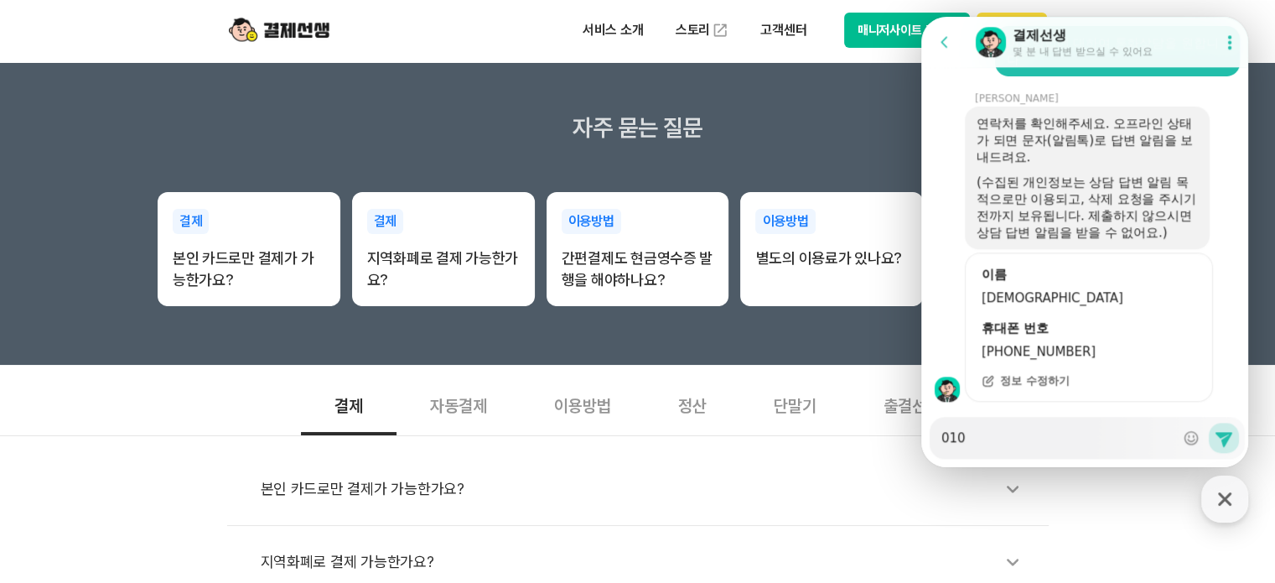
type textarea "0104"
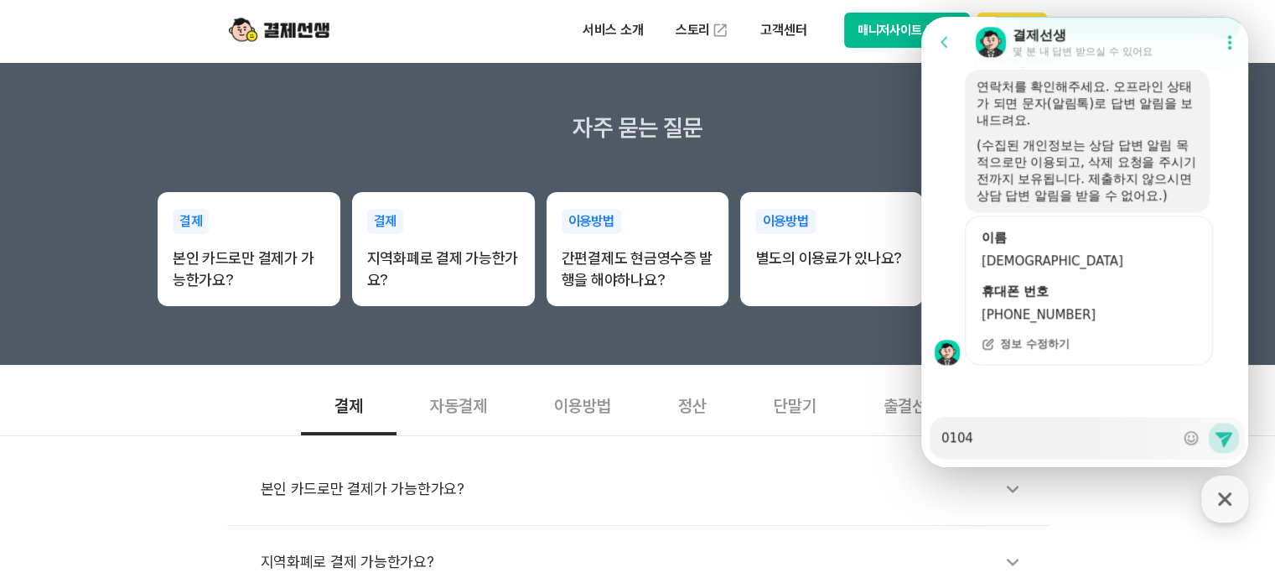
scroll to position [1732, 0]
type textarea "x"
type textarea "010416"
type textarea "x"
type textarea "0104165"
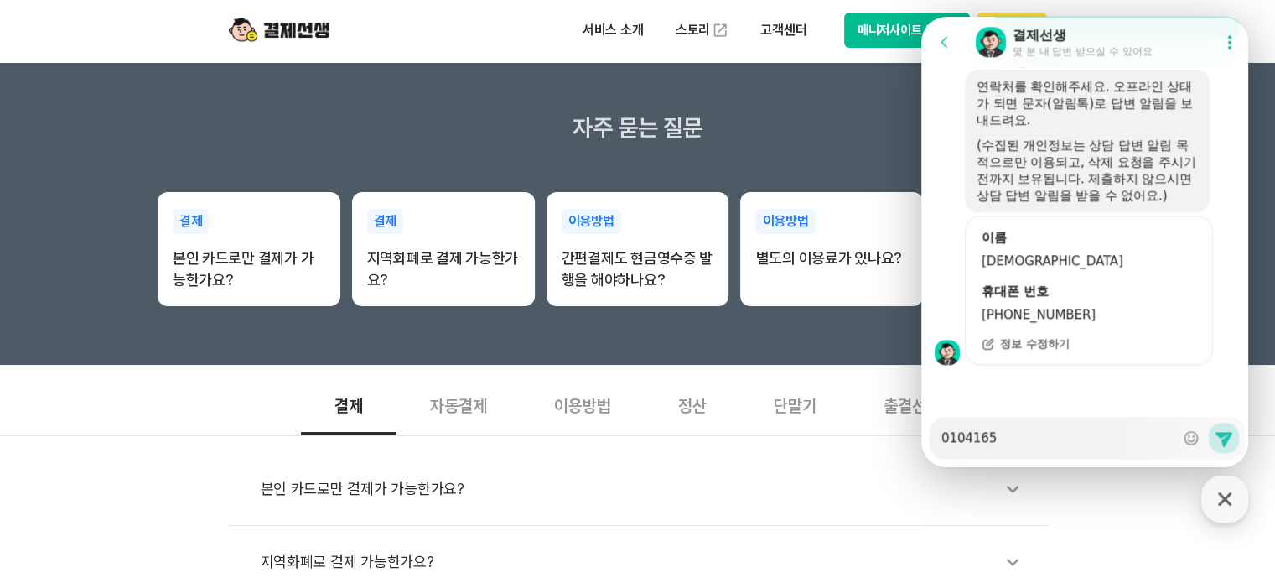
scroll to position [1682, 0]
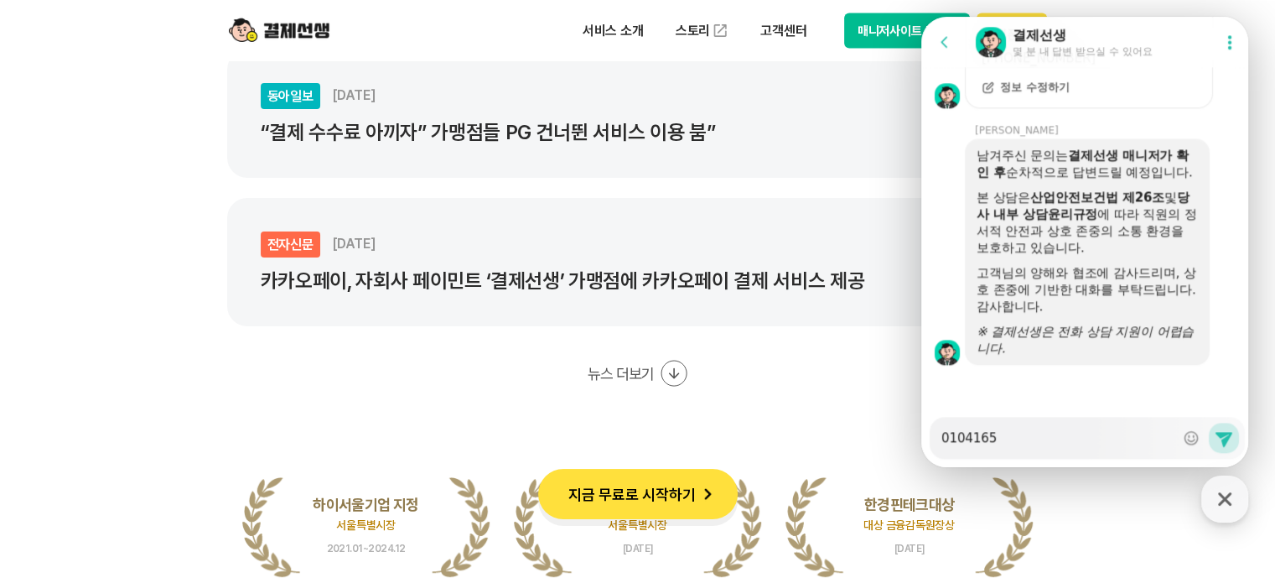
scroll to position [2006, 0]
type textarea "x"
type textarea "01041658"
type textarea "x"
type textarea "010416580"
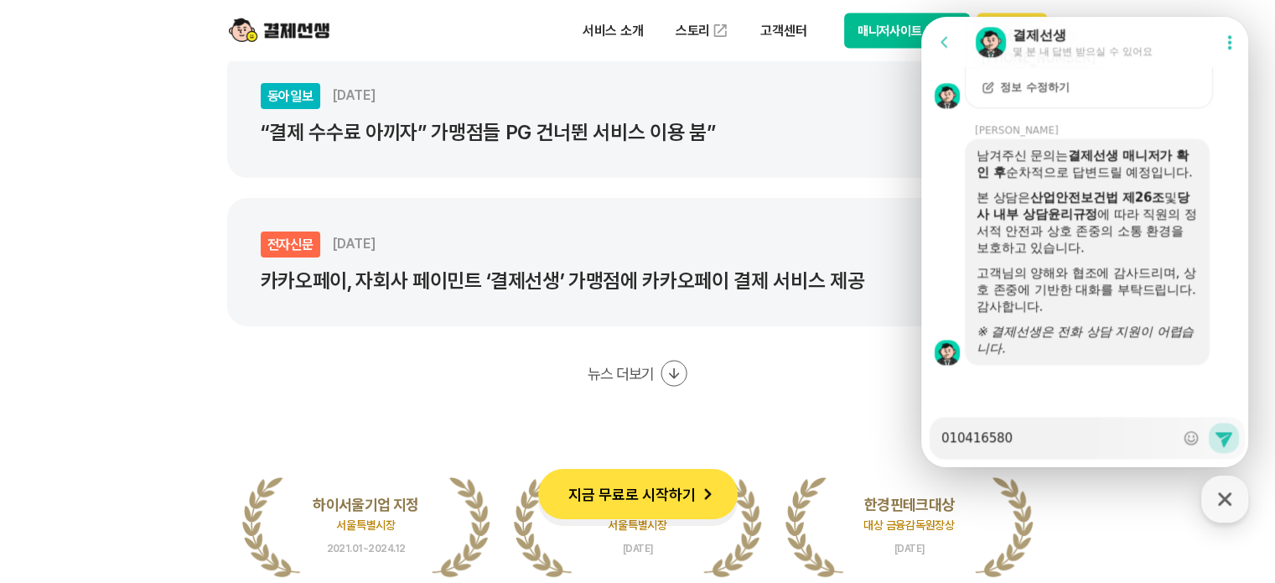
type textarea "x"
type textarea "0104165809"
type textarea "x"
type textarea "01041658098"
type textarea "x"
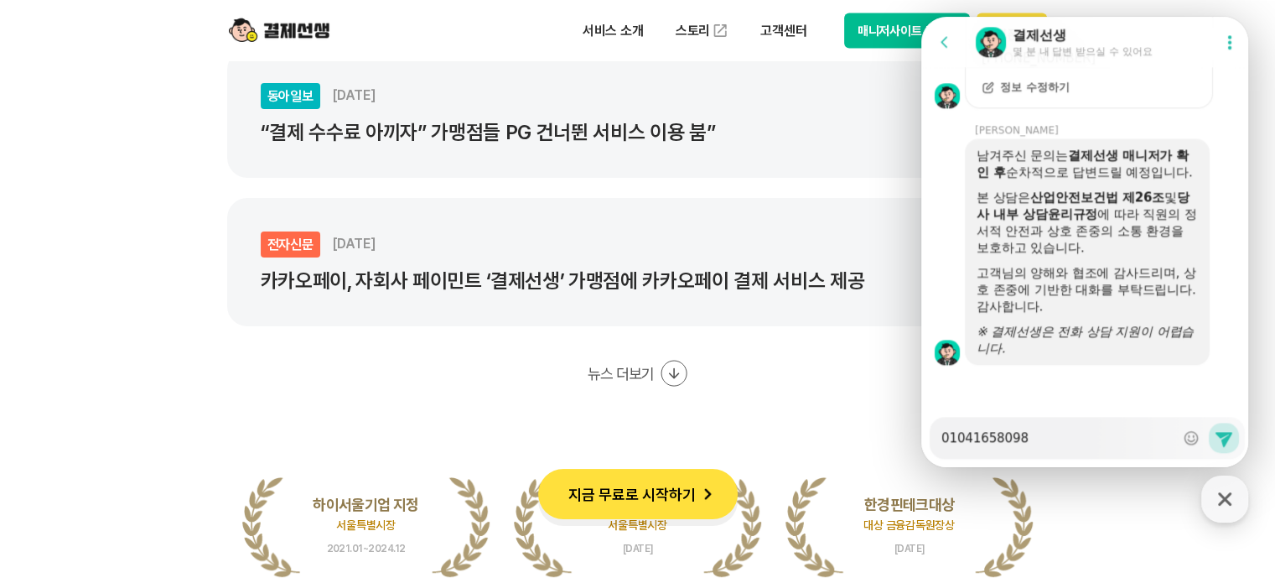
type textarea "01041658098ㄹ"
type textarea "x"
type textarea "01041658098로"
type textarea "x"
type textarea "01041658098로"
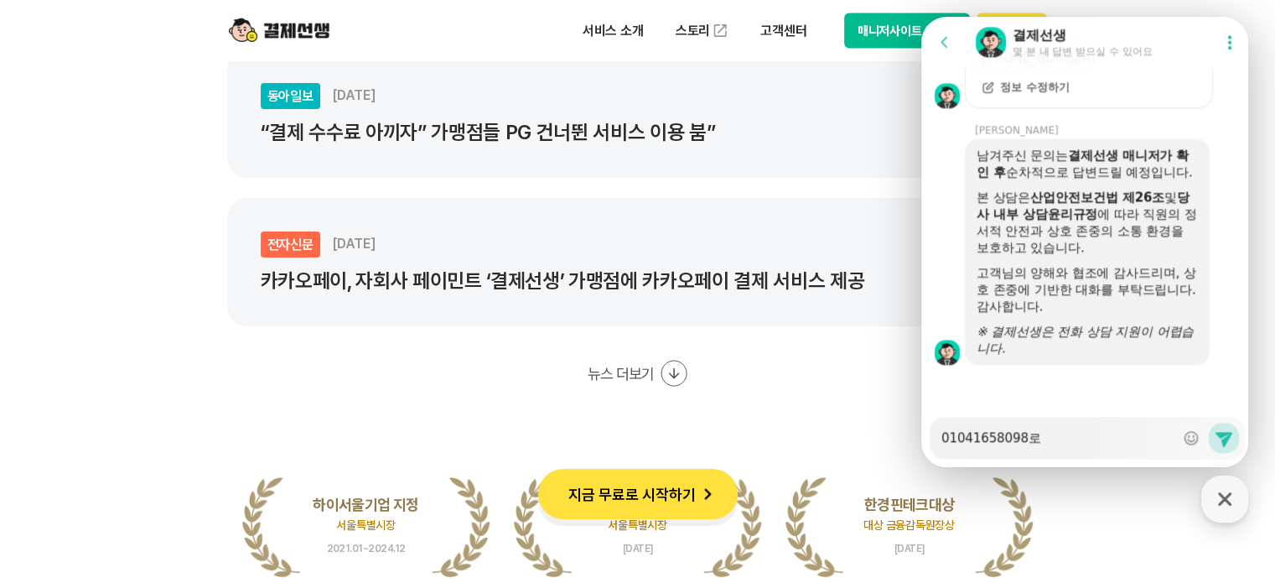
type textarea "x"
type textarea "01041658098로 ㅇ"
type textarea "x"
type textarea "01041658098로 여"
type textarea "x"
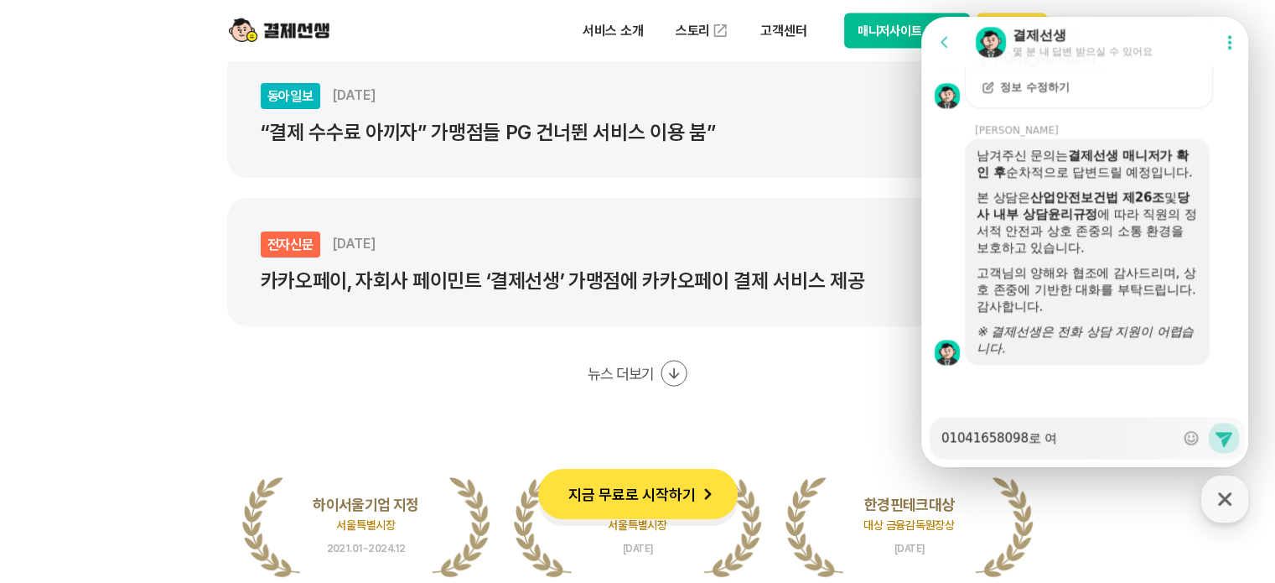
type textarea "01041658098로 연"
type textarea "x"
type textarea "01041658098로 연ㄹ"
type textarea "x"
type textarea "01041658098로 연라"
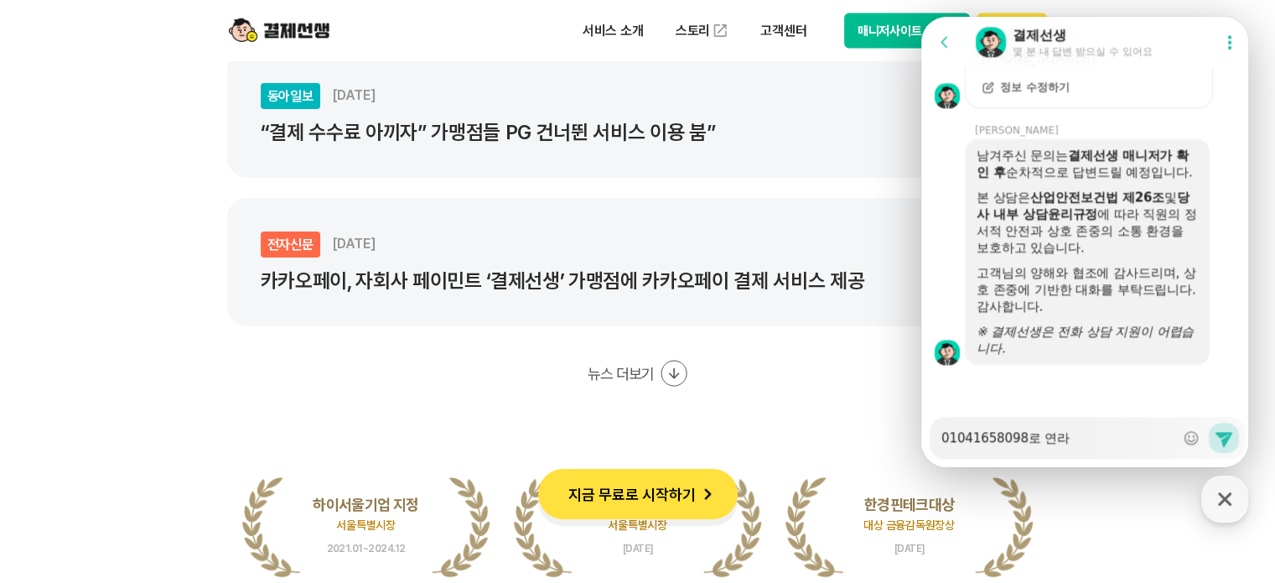
type textarea "x"
type textarea "01041658098로 연락"
type textarea "x"
type textarea "01041658098로 연락"
type textarea "x"
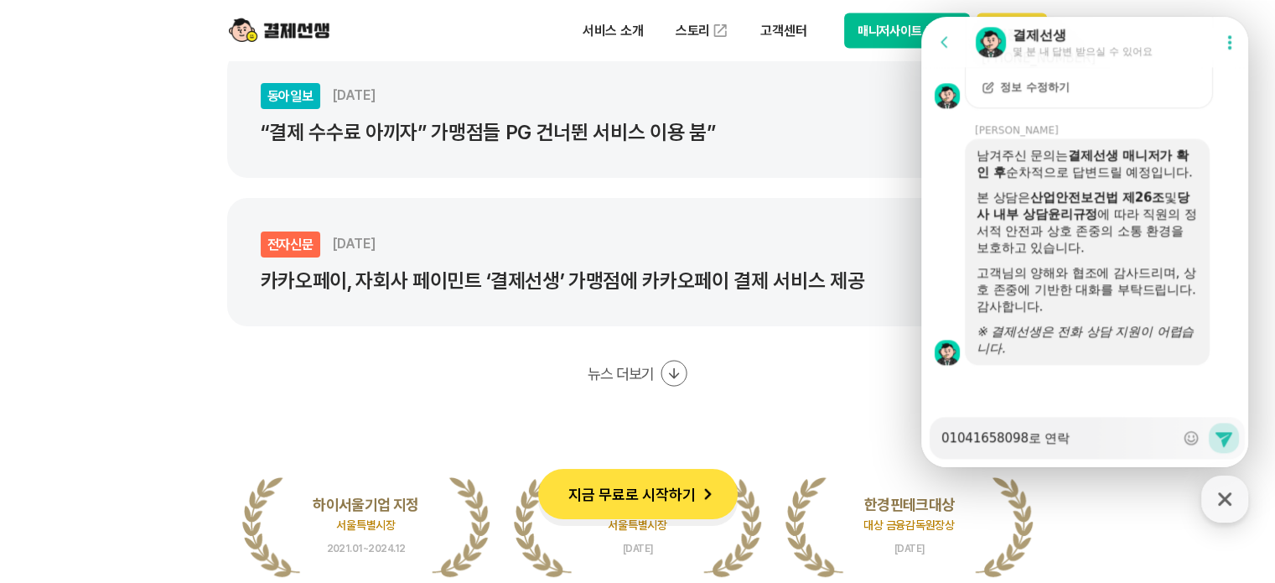
type textarea "01041658098로 연락 ㅈ"
type textarea "x"
type textarea "01041658098로 연락 주"
type textarea "x"
type textarea "01041658098로 연락 줏"
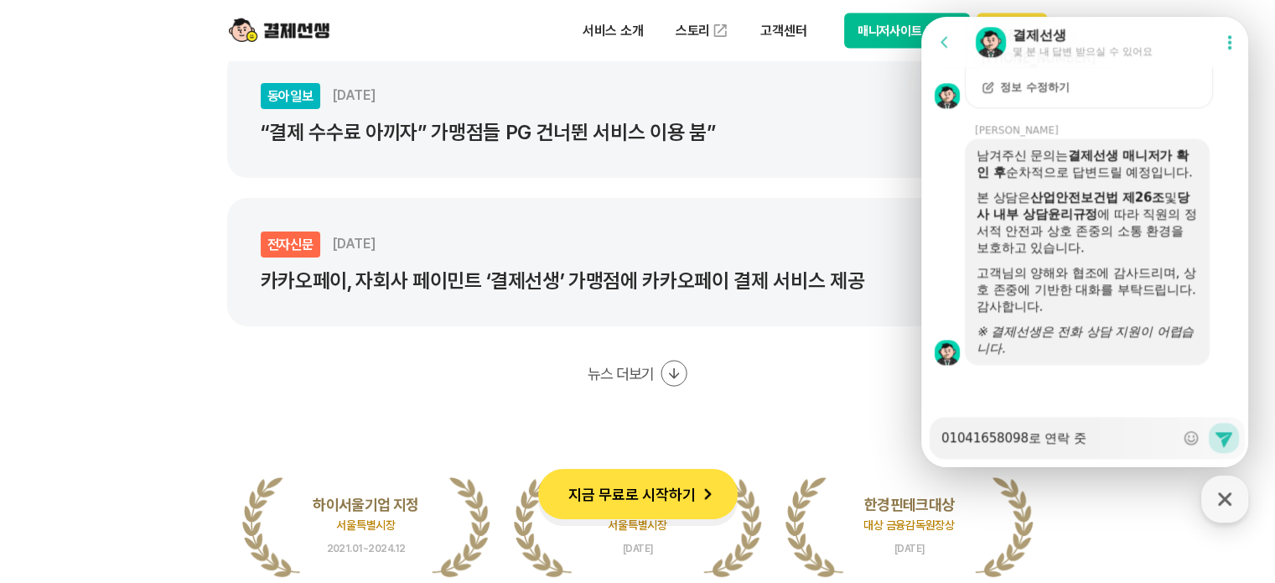
type textarea "x"
type textarea "01041658098로 연락 주시"
type textarea "x"
type textarea "01041658098로 연락 주심"
type textarea "x"
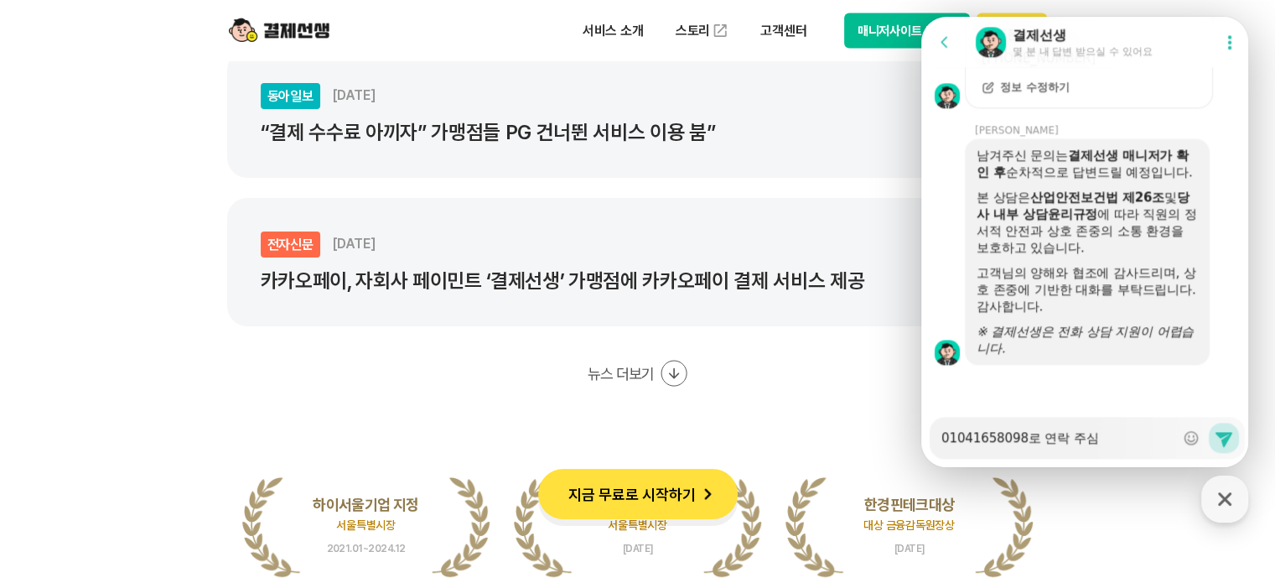
type textarea "01041658098로 연락 주시며"
type textarea "x"
type textarea "01041658098로 연락 주시면"
type textarea "x"
type textarea "01041658098로 연락 주시면"
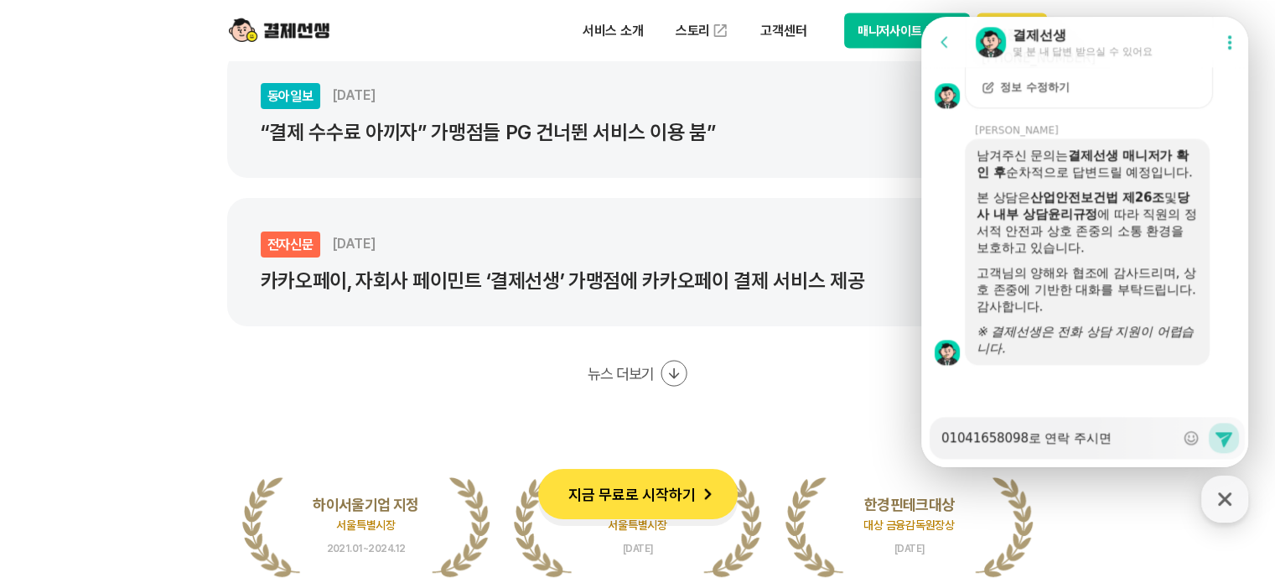
type textarea "x"
type textarea "01041658098로 연락 주시면 ㄷ"
type textarea "x"
type textarea "01041658098로 연락 주시면 도"
type textarea "x"
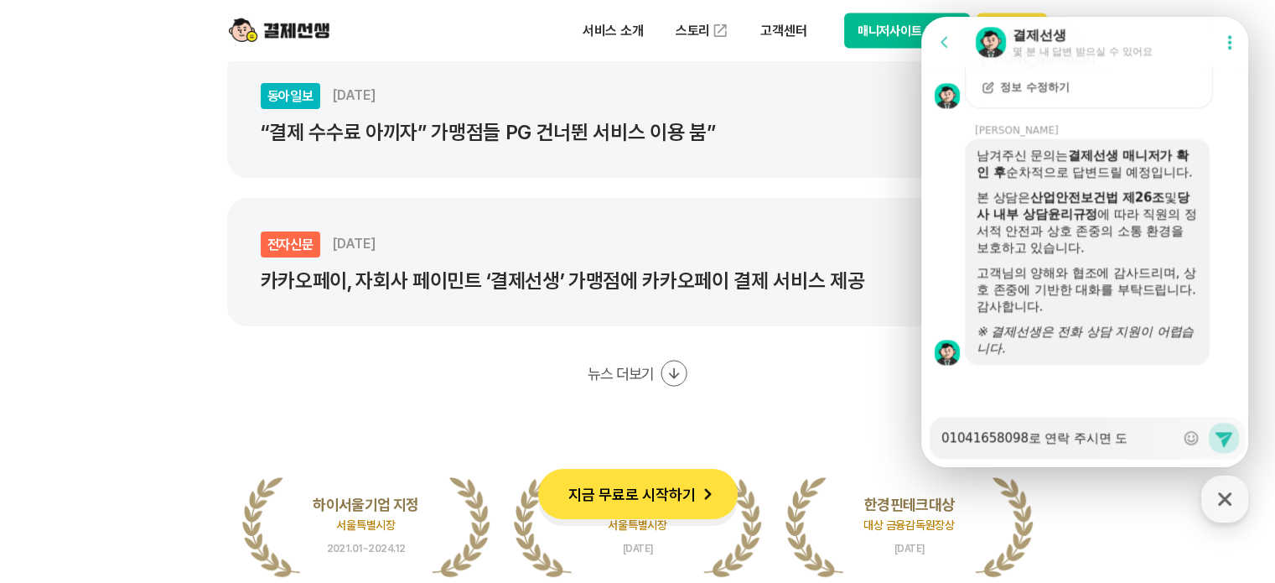
type textarea "01041658098로 연락 주시면 되"
type textarea "x"
type textarea "01041658098로 연락 주시면 됩"
type textarea "x"
type textarea "01041658098로 연락 주시면 됩ㄴ"
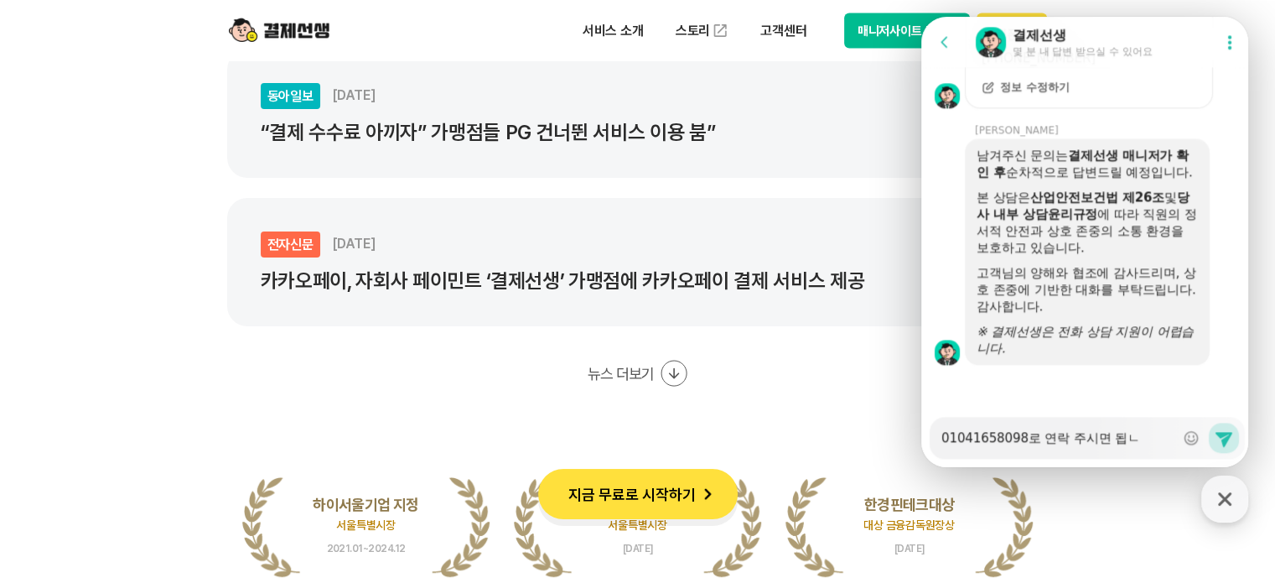
type textarea "x"
type textarea "01041658098로 연락 주시면 됩니"
type textarea "x"
type textarea "01041658098로 연락 주시면 됩닏"
type textarea "x"
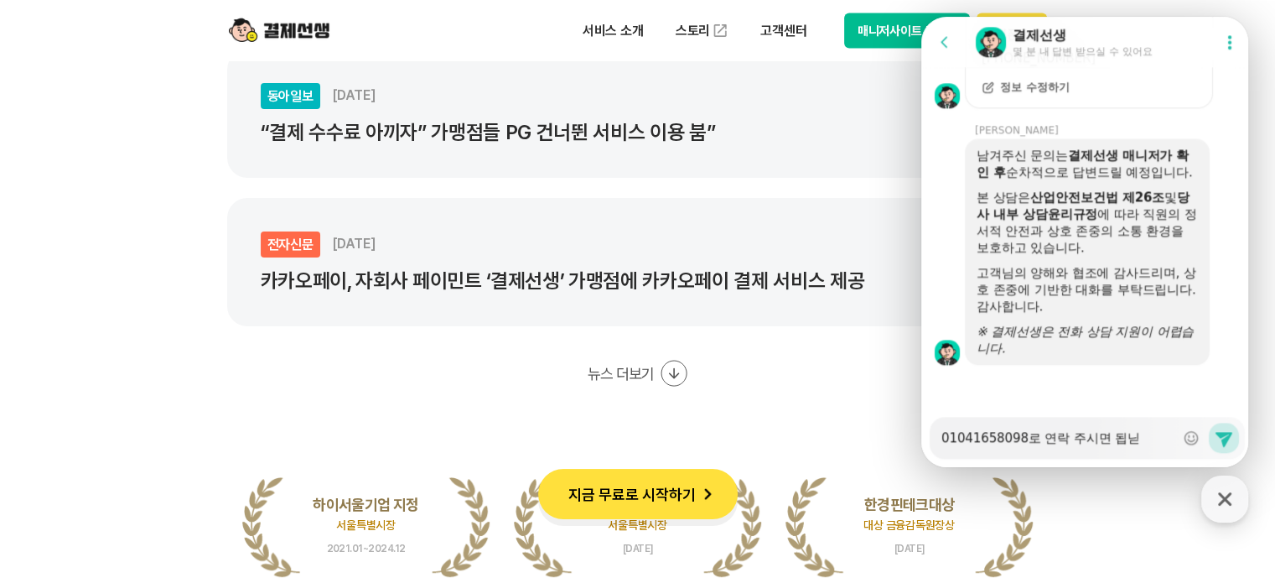
type textarea "01041658098로 연락 주시면 됩니다"
type textarea "x"
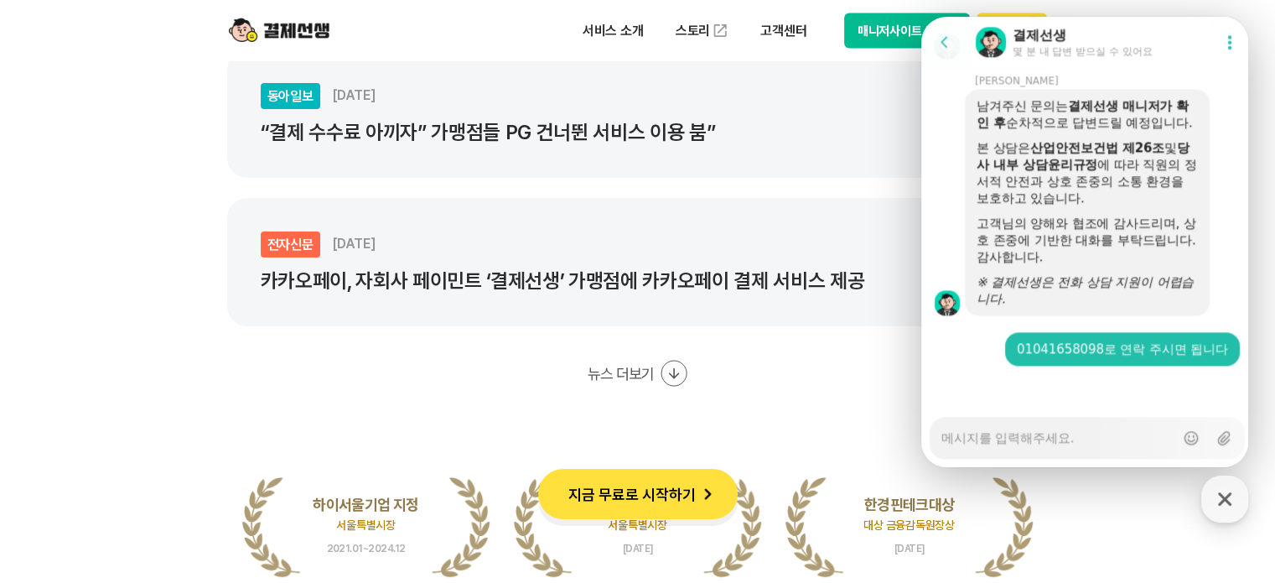
type textarea "x"
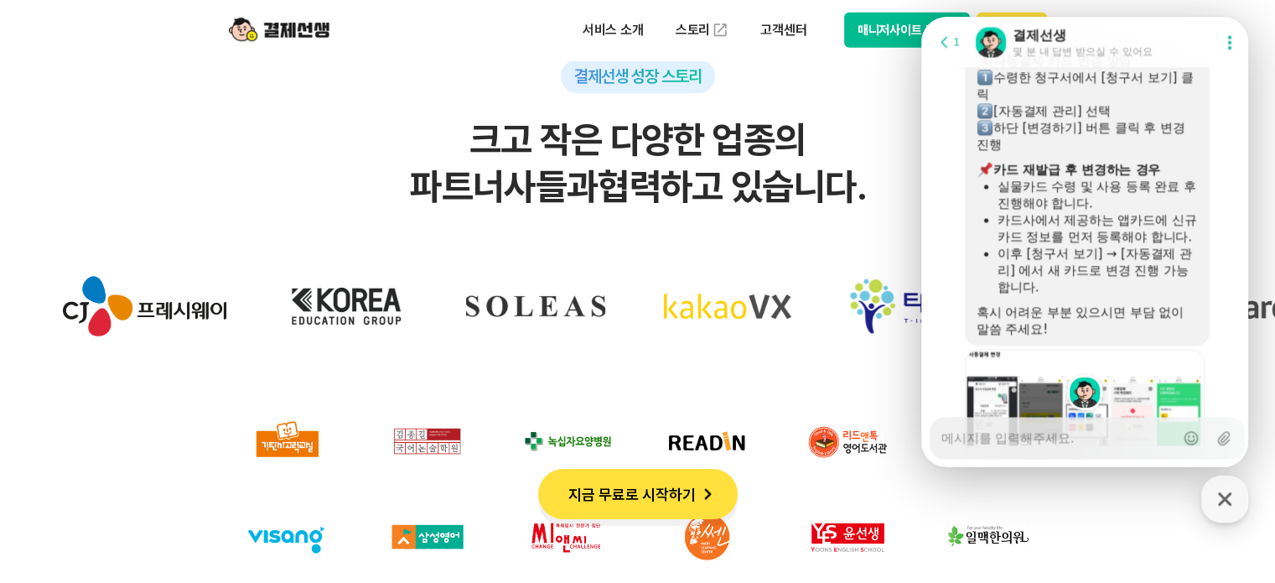
scroll to position [2834, 0]
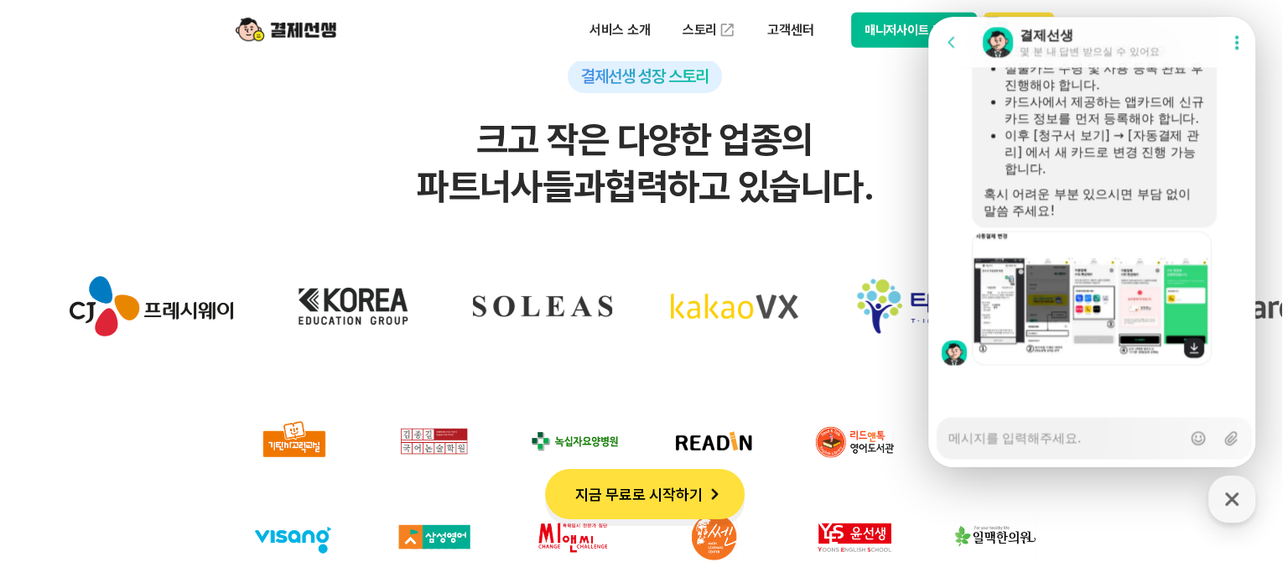
click at [994, 308] on img at bounding box center [1091, 298] width 239 height 134
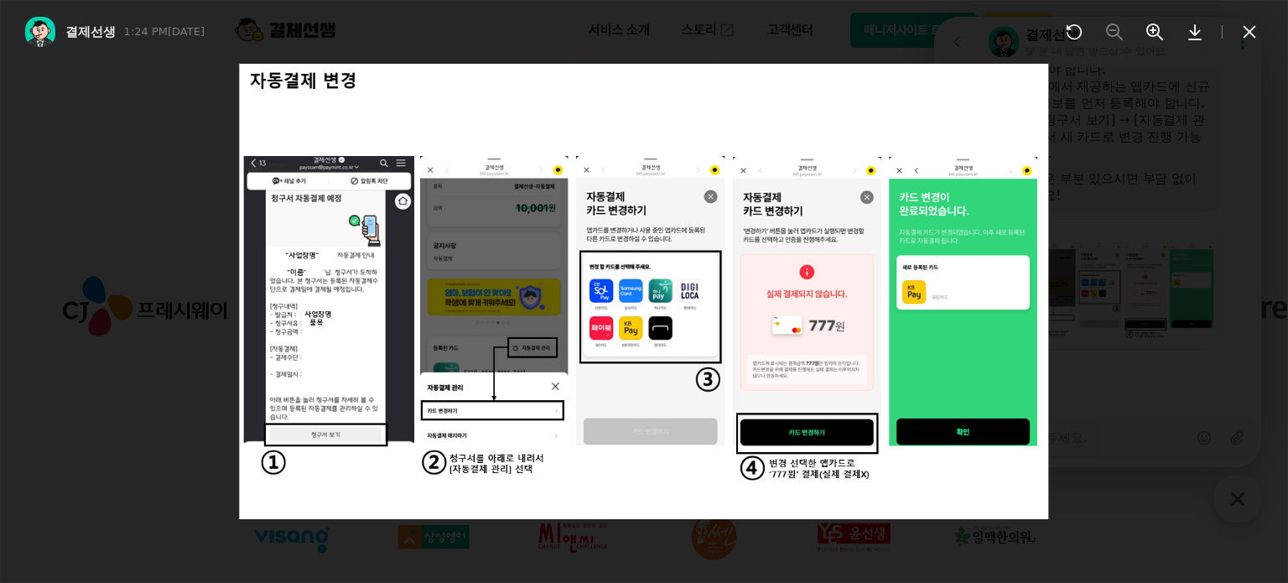
scroll to position [2849, 0]
click at [657, 278] on img at bounding box center [643, 291] width 809 height 455
type textarea "x"
